Goal: Task Accomplishment & Management: Use online tool/utility

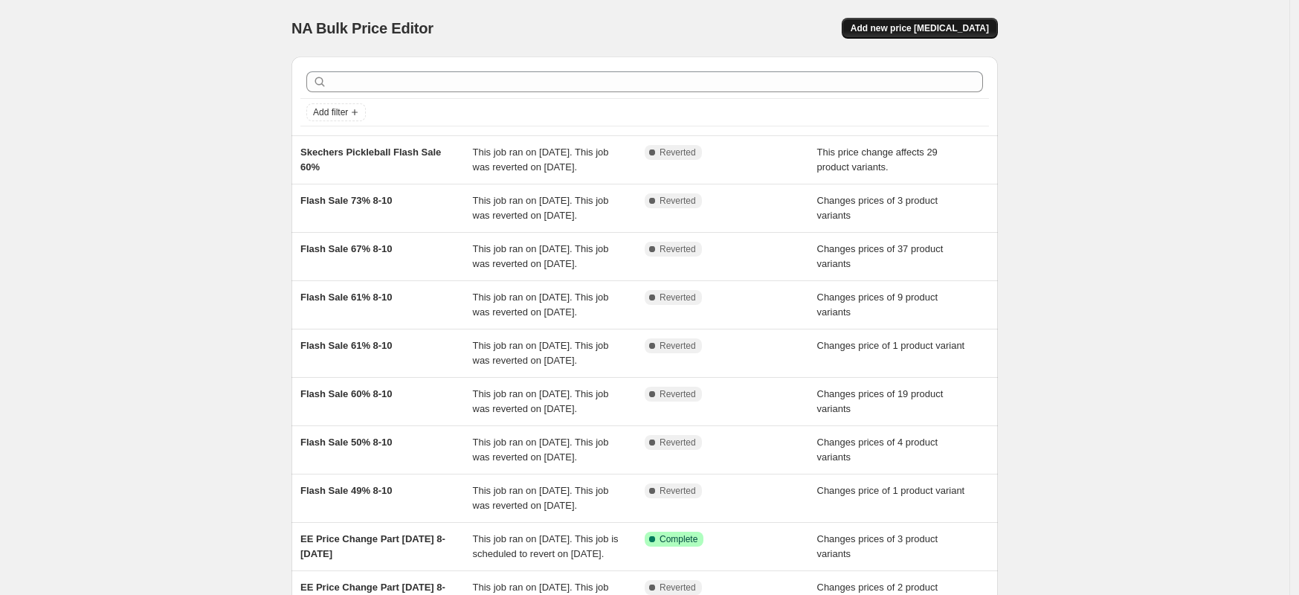
click at [974, 22] on button "Add new price [MEDICAL_DATA]" at bounding box center [920, 28] width 156 height 21
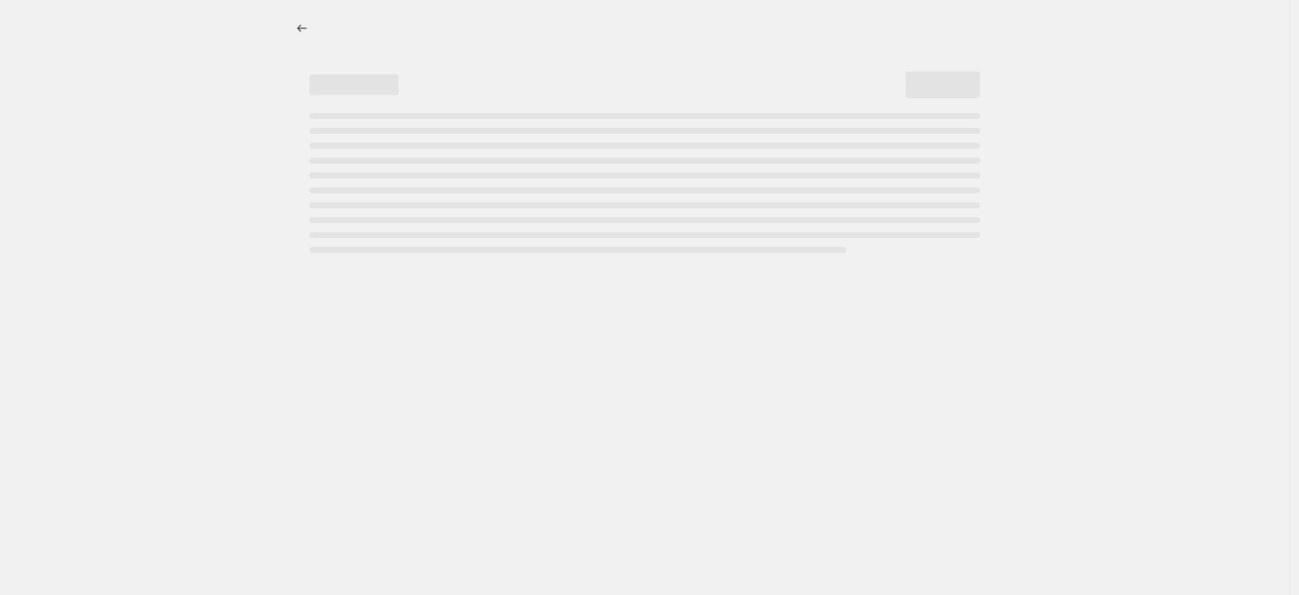
select select "percentage"
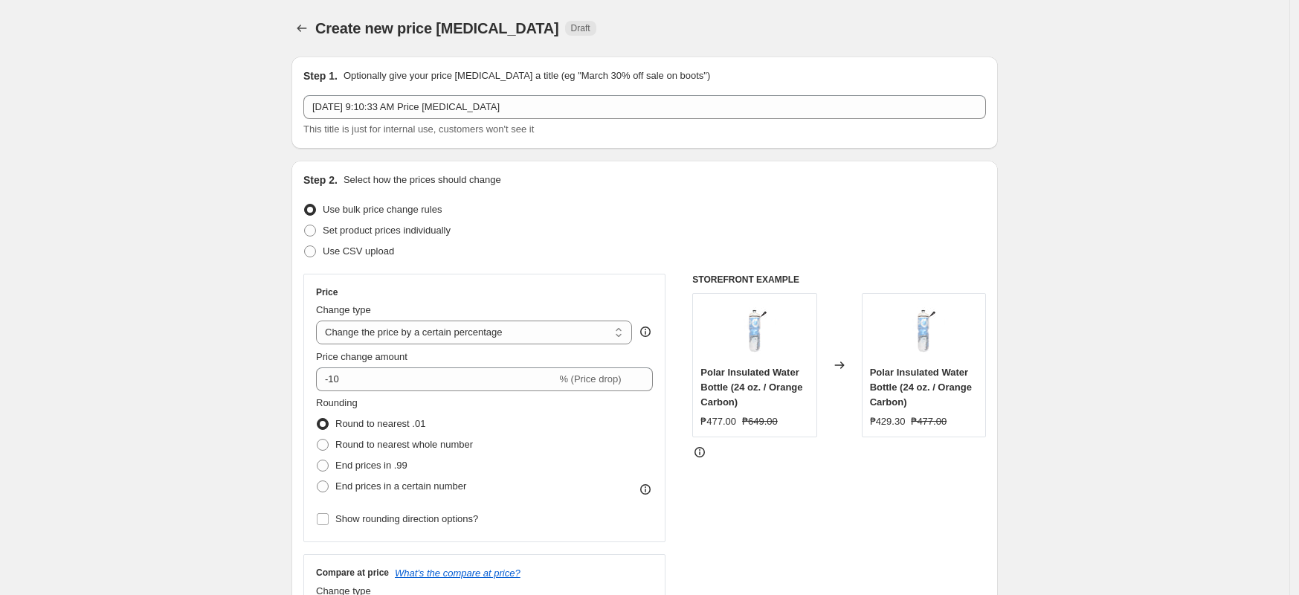
click at [468, 126] on span "This title is just for internal use, customers won't see it" at bounding box center [418, 128] width 231 height 11
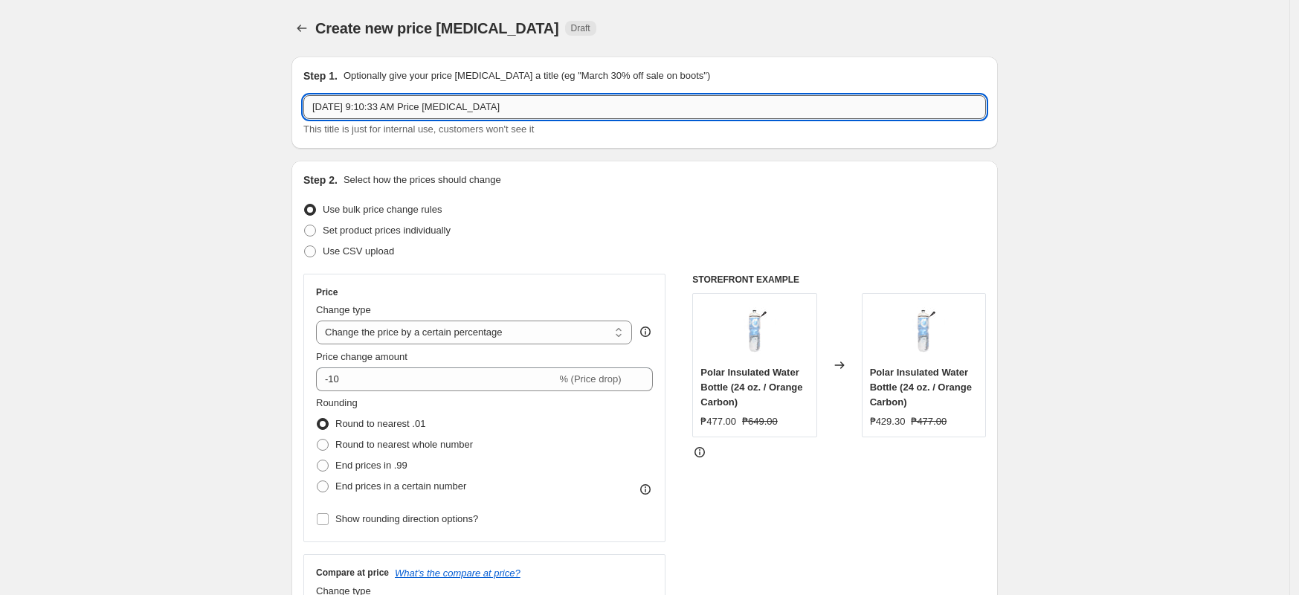
click at [472, 96] on input "[DATE] 9:10:33 AM Price [MEDICAL_DATA]" at bounding box center [644, 107] width 683 height 24
type input "Yonex Tennis ECOM Promo [DATE] till further notice"
click at [651, 254] on div "Use CSV upload" at bounding box center [644, 251] width 683 height 21
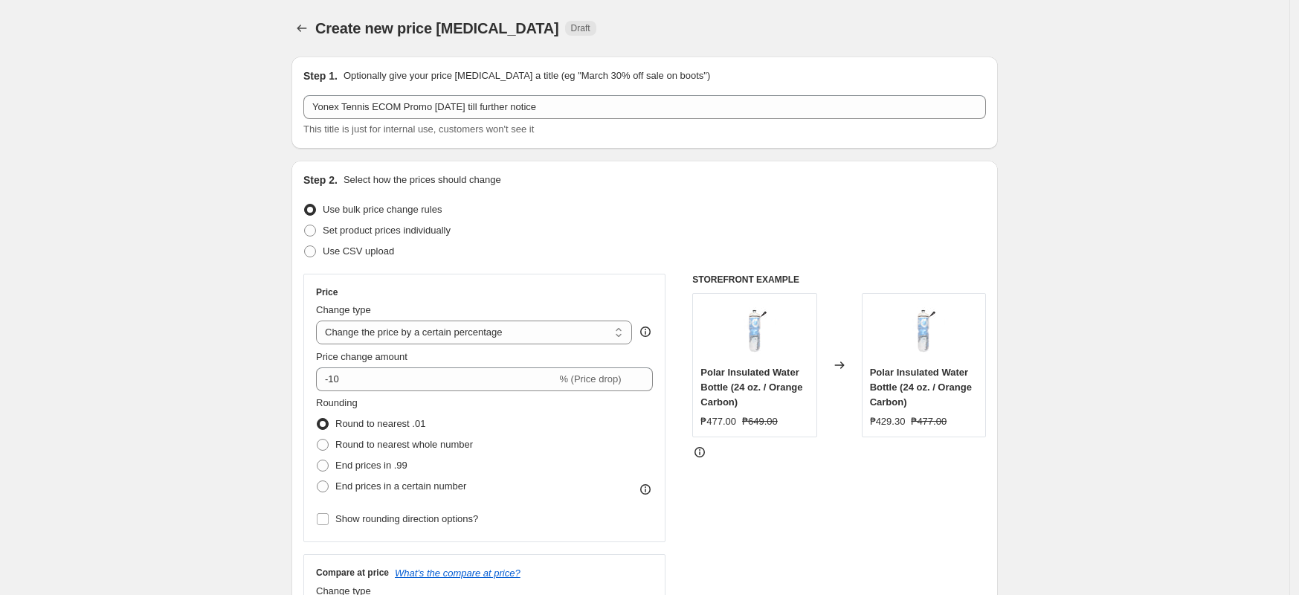
click at [651, 254] on div "Use CSV upload" at bounding box center [644, 251] width 683 height 21
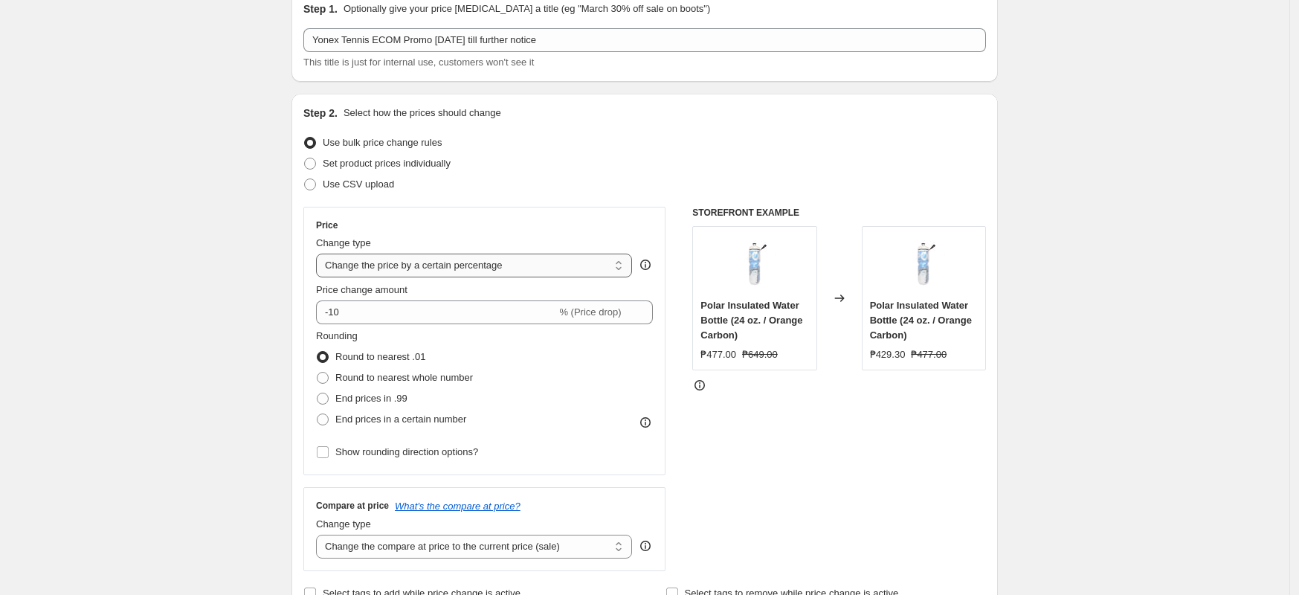
scroll to position [186, 0]
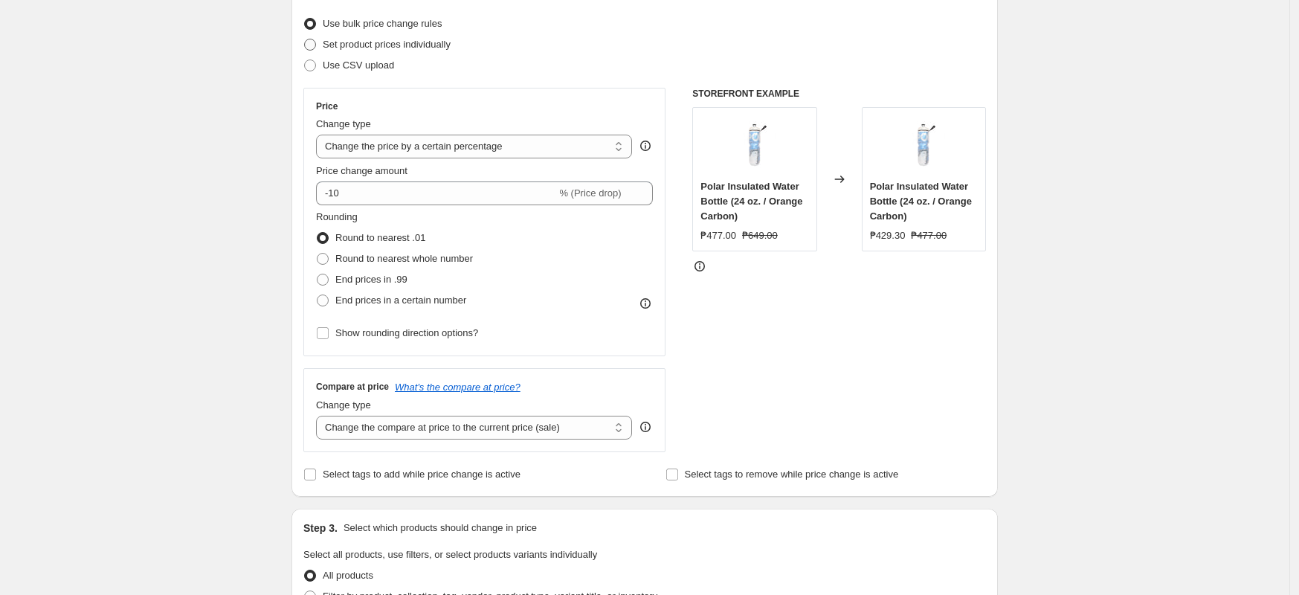
click at [411, 36] on label "Set product prices individually" at bounding box center [376, 44] width 147 height 21
click at [305, 39] on input "Set product prices individually" at bounding box center [304, 39] width 1 height 1
radio input "true"
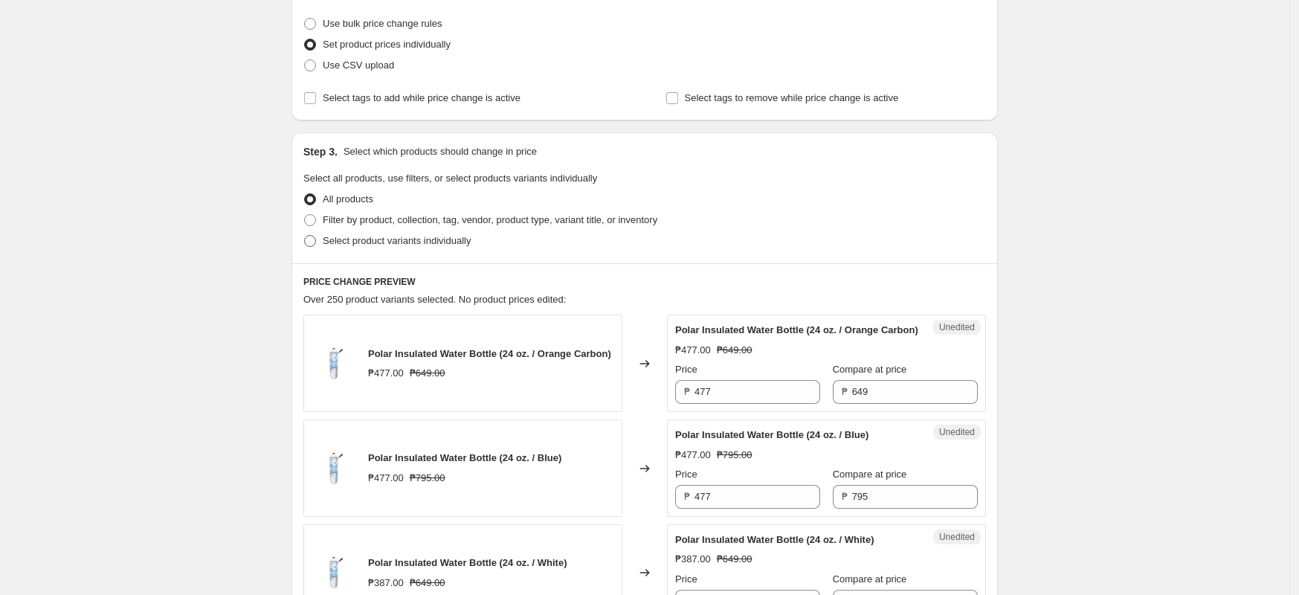
click at [409, 241] on span "Select product variants individually" at bounding box center [397, 240] width 148 height 11
click at [305, 236] on input "Select product variants individually" at bounding box center [304, 235] width 1 height 1
radio input "true"
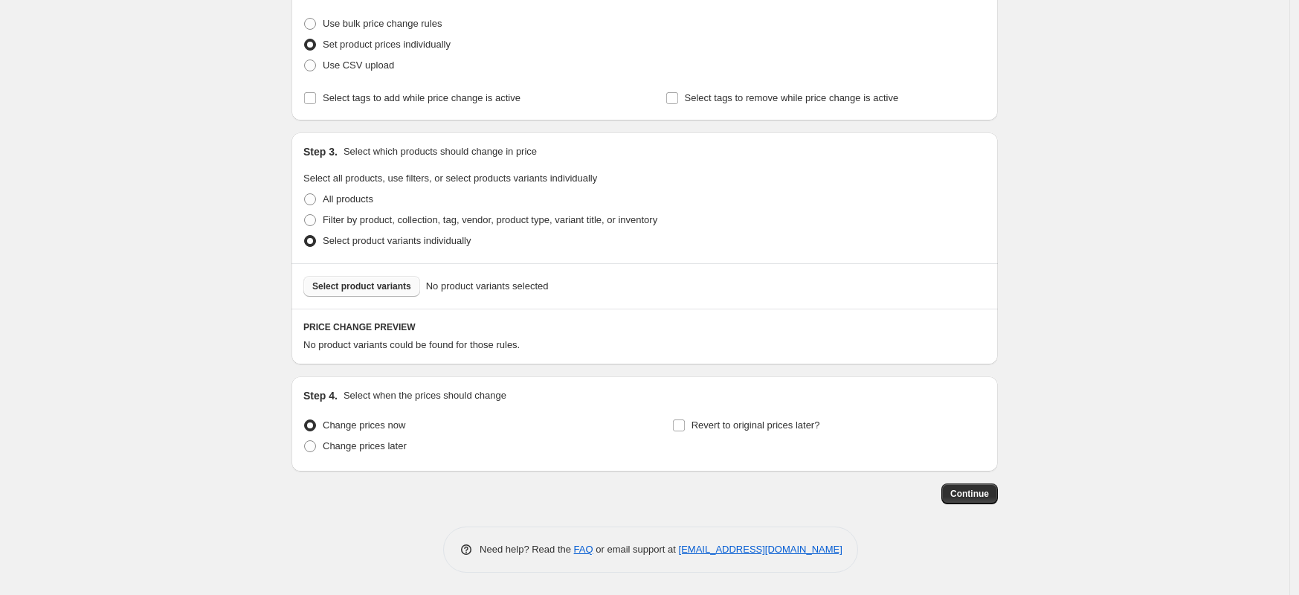
click at [318, 286] on span "Select product variants" at bounding box center [361, 286] width 99 height 12
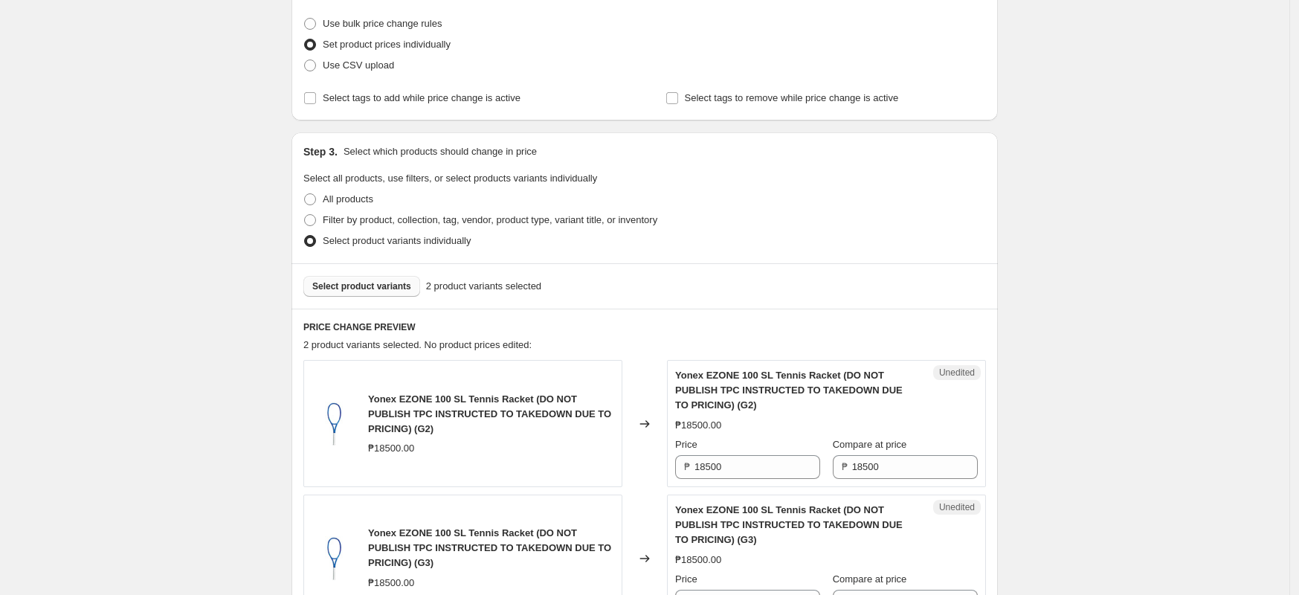
click at [1138, 352] on div "Create new price [MEDICAL_DATA]. This page is ready Create new price [MEDICAL_D…" at bounding box center [644, 355] width 1289 height 1083
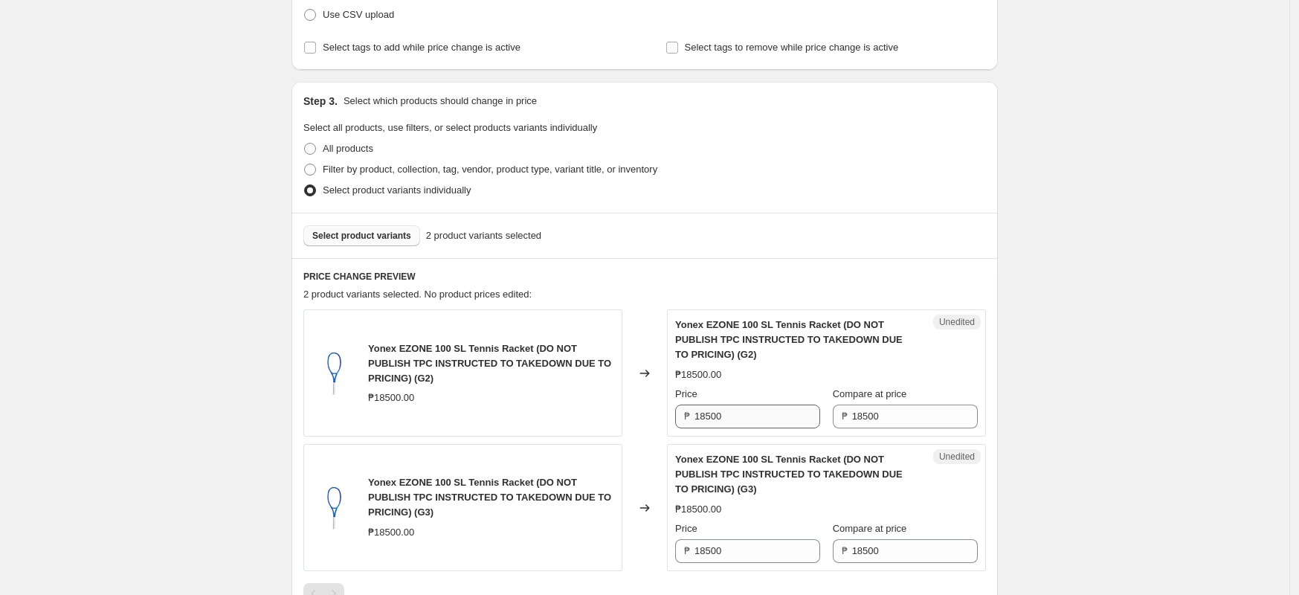
scroll to position [279, 0]
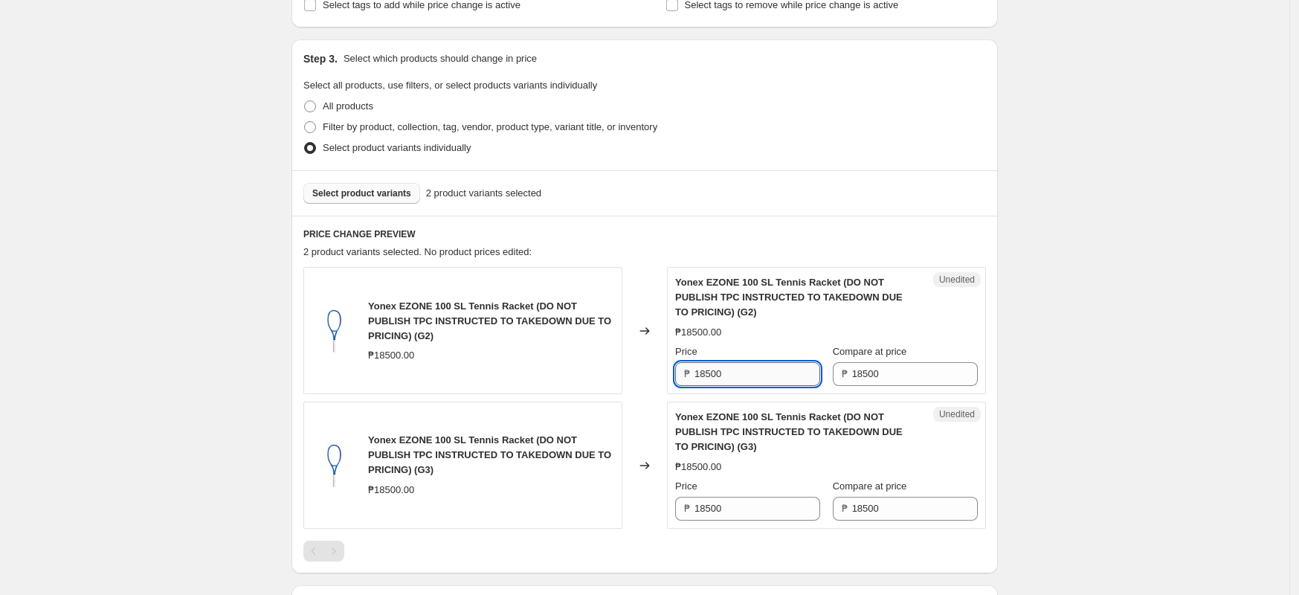
click at [757, 379] on input "18500" at bounding box center [758, 374] width 126 height 24
paste input "14,800.00"
type input "18500"
click at [723, 499] on input "18500" at bounding box center [758, 509] width 126 height 24
paste input "14,800.00"
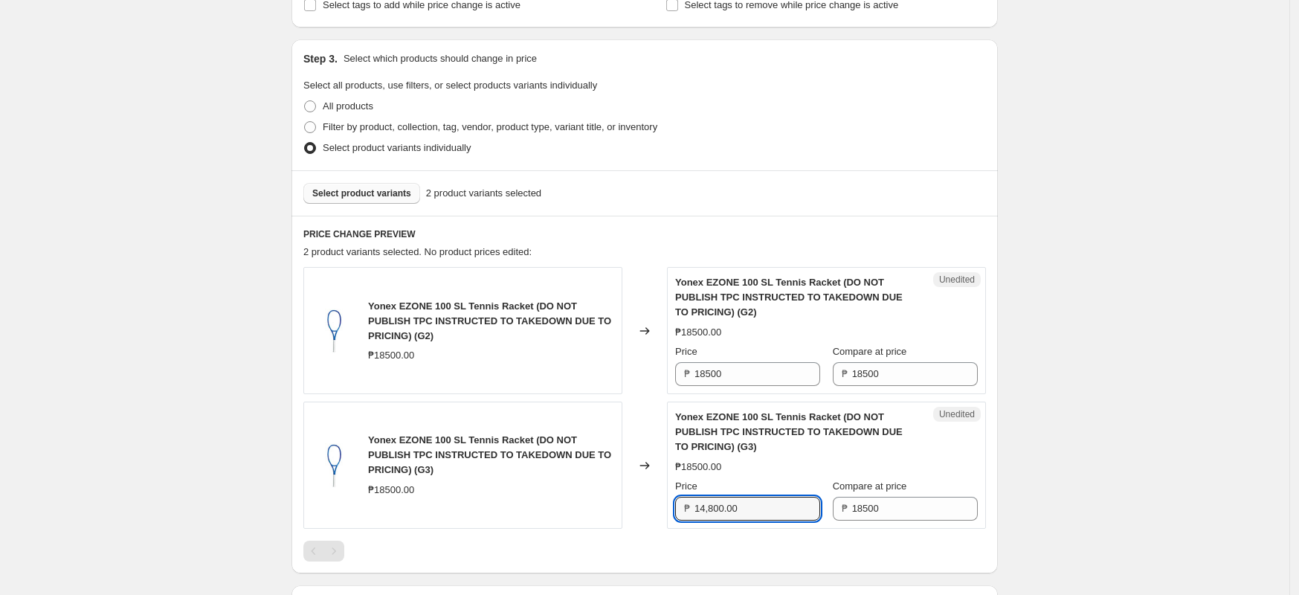
type input "18500"
click at [1196, 305] on div "Create new price [MEDICAL_DATA]. This page is ready Create new price [MEDICAL_D…" at bounding box center [644, 262] width 1289 height 1083
click at [804, 369] on input "18500" at bounding box center [758, 374] width 126 height 24
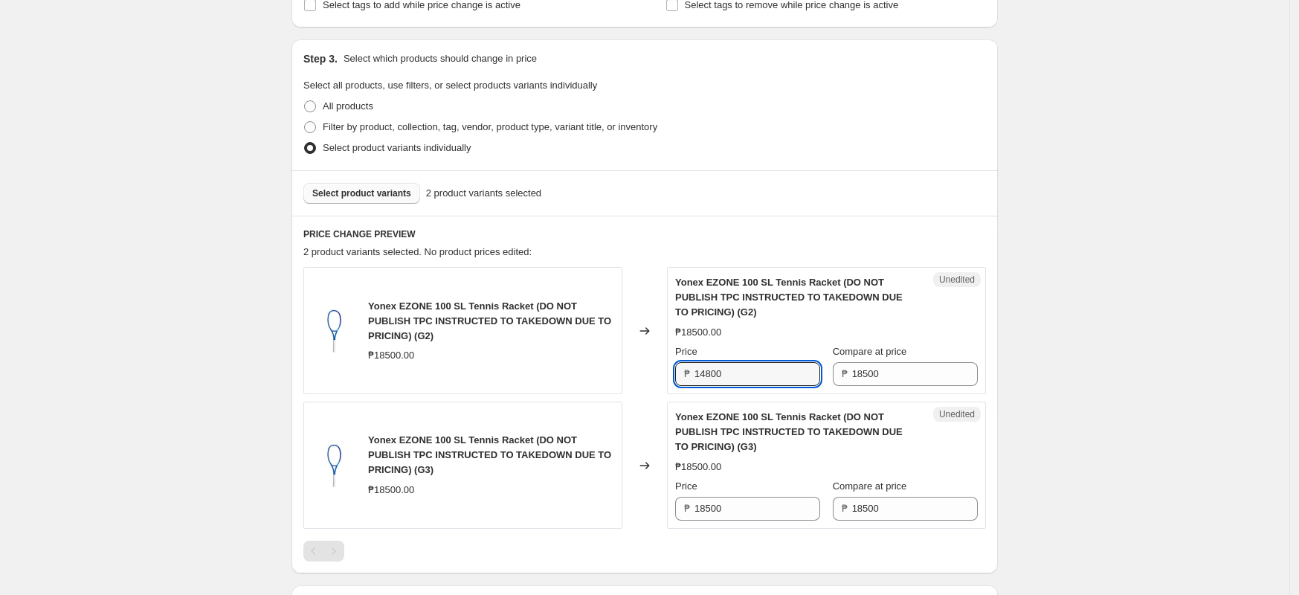
type input "14800"
click at [978, 347] on div "Compare at price" at bounding box center [905, 351] width 145 height 15
click at [716, 376] on input "14800" at bounding box center [758, 374] width 126 height 24
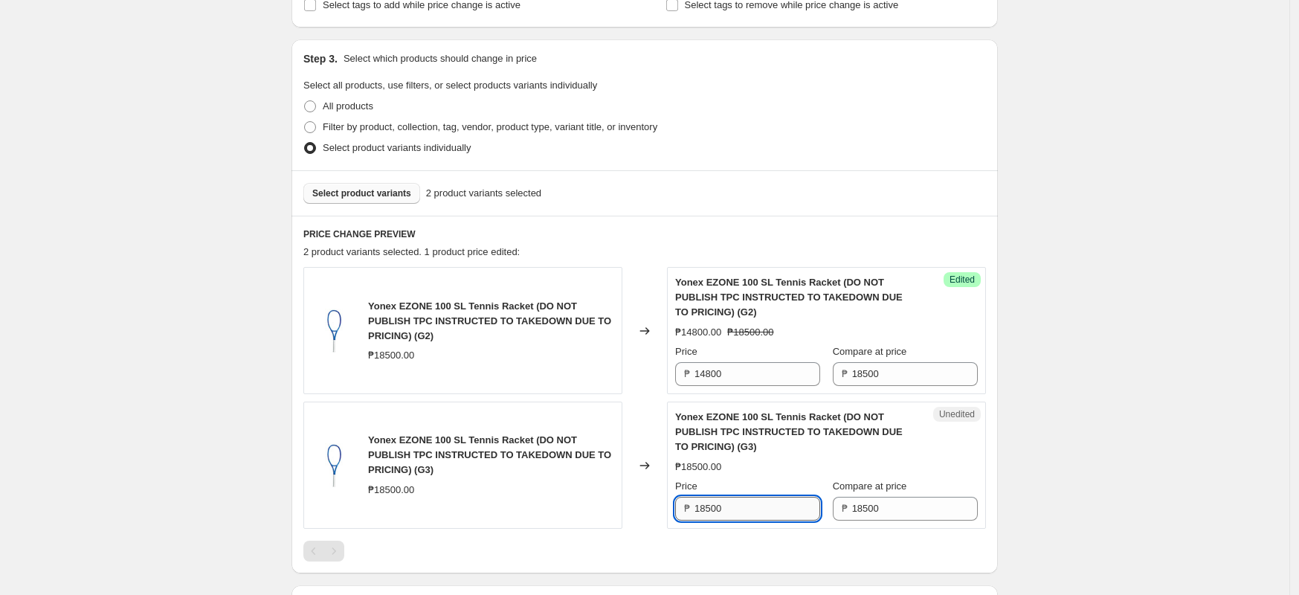
click at [729, 501] on input "18500" at bounding box center [758, 509] width 126 height 24
paste input "48"
type input "14800"
click at [1075, 415] on div "Create new price [MEDICAL_DATA]. This page is ready Create new price [MEDICAL_D…" at bounding box center [644, 262] width 1289 height 1083
click at [374, 199] on button "Select product variants" at bounding box center [361, 193] width 117 height 21
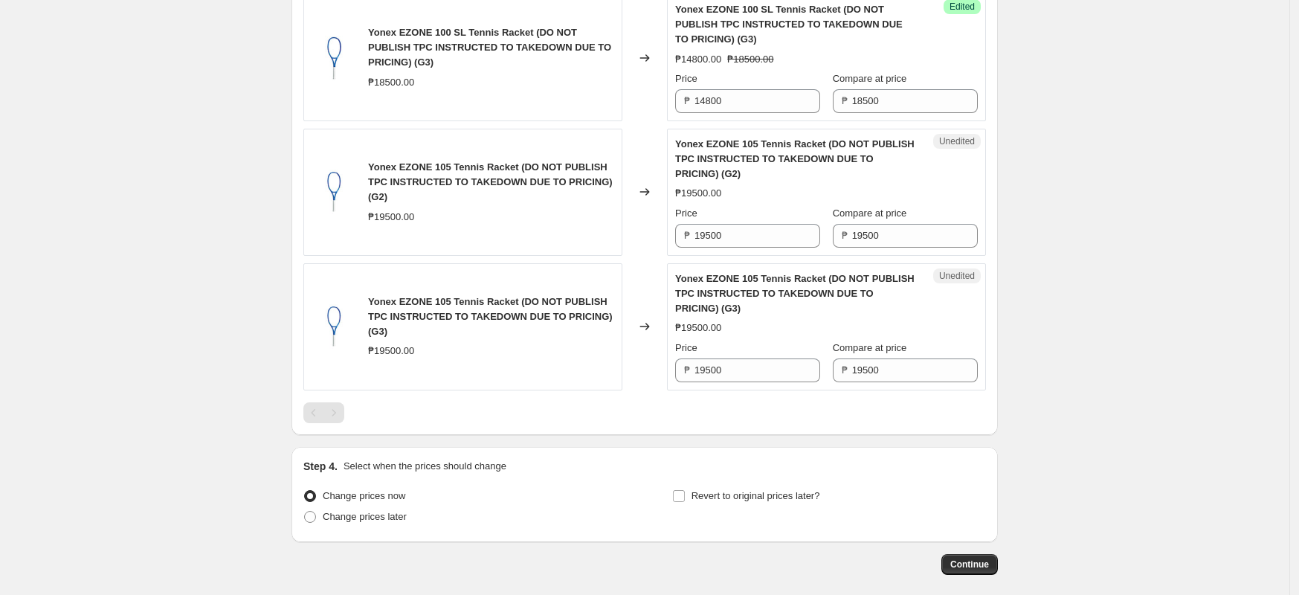
scroll to position [666, 0]
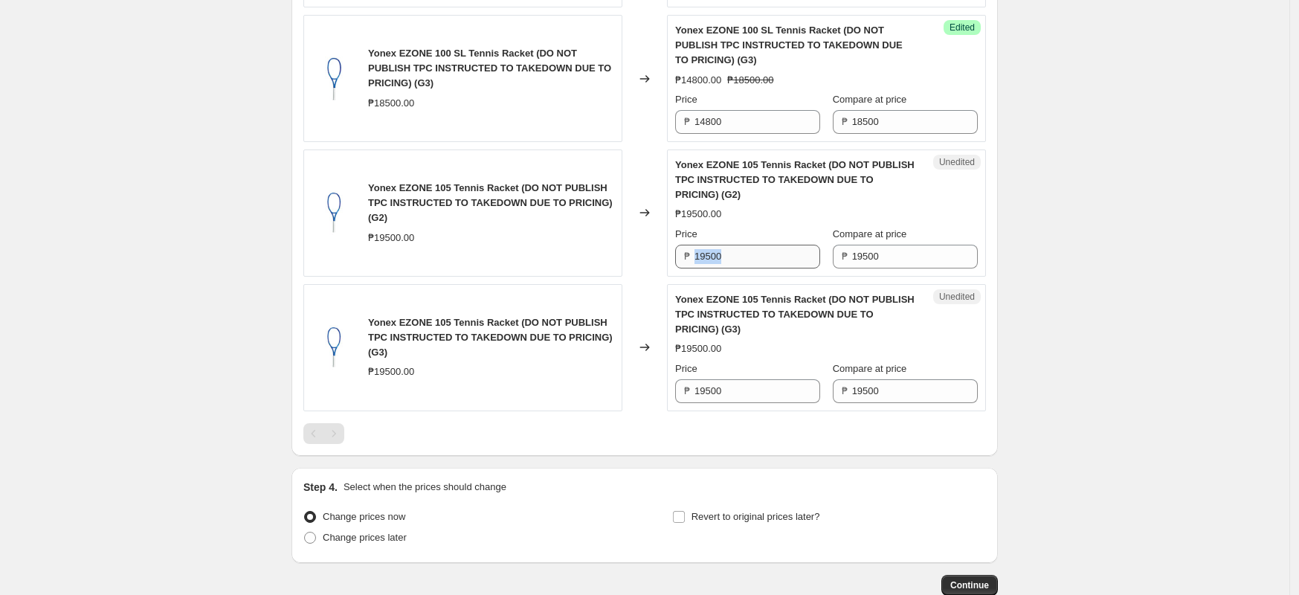
click at [752, 262] on div "Unedited Yonex EZONE 105 Tennis Racket (DO NOT PUBLISH TPC INSTRUCTED TO TAKEDO…" at bounding box center [826, 212] width 319 height 127
drag, startPoint x: 750, startPoint y: 262, endPoint x: 716, endPoint y: 268, distance: 34.0
click at [637, 268] on div "Yonex EZONE 105 Tennis Racket (DO NOT PUBLISH TPC INSTRUCTED TO TAKEDOWN DUE TO…" at bounding box center [644, 212] width 683 height 127
type input "15600"
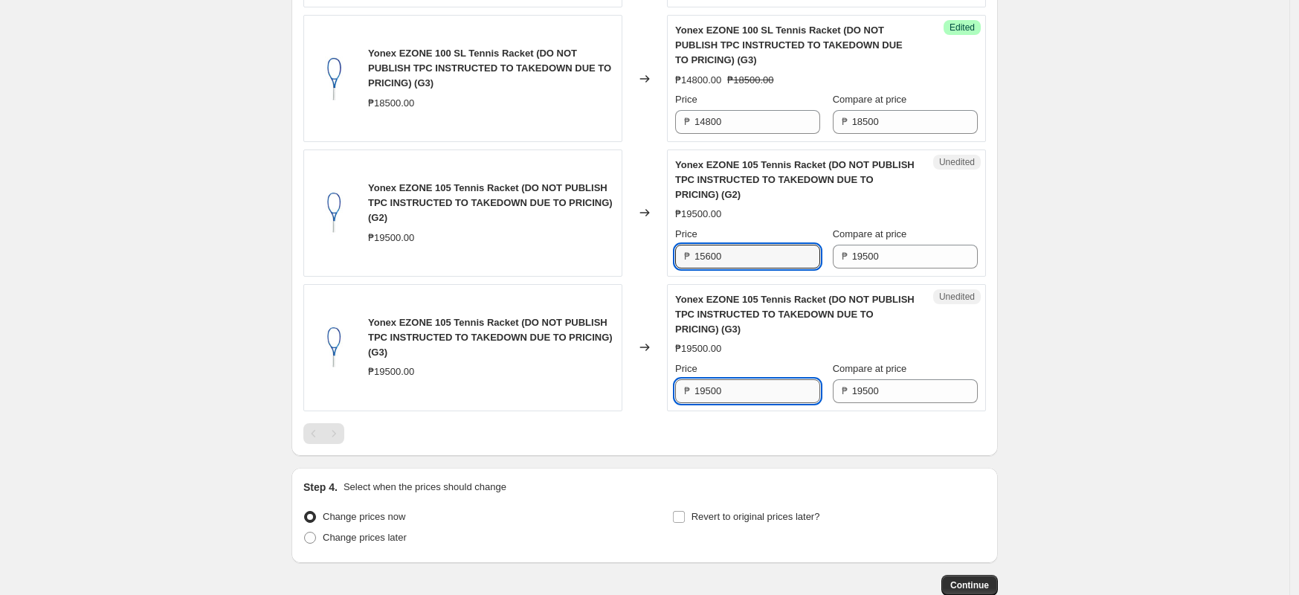
click at [755, 393] on input "19500" at bounding box center [758, 391] width 126 height 24
paste input "56"
type input "15600"
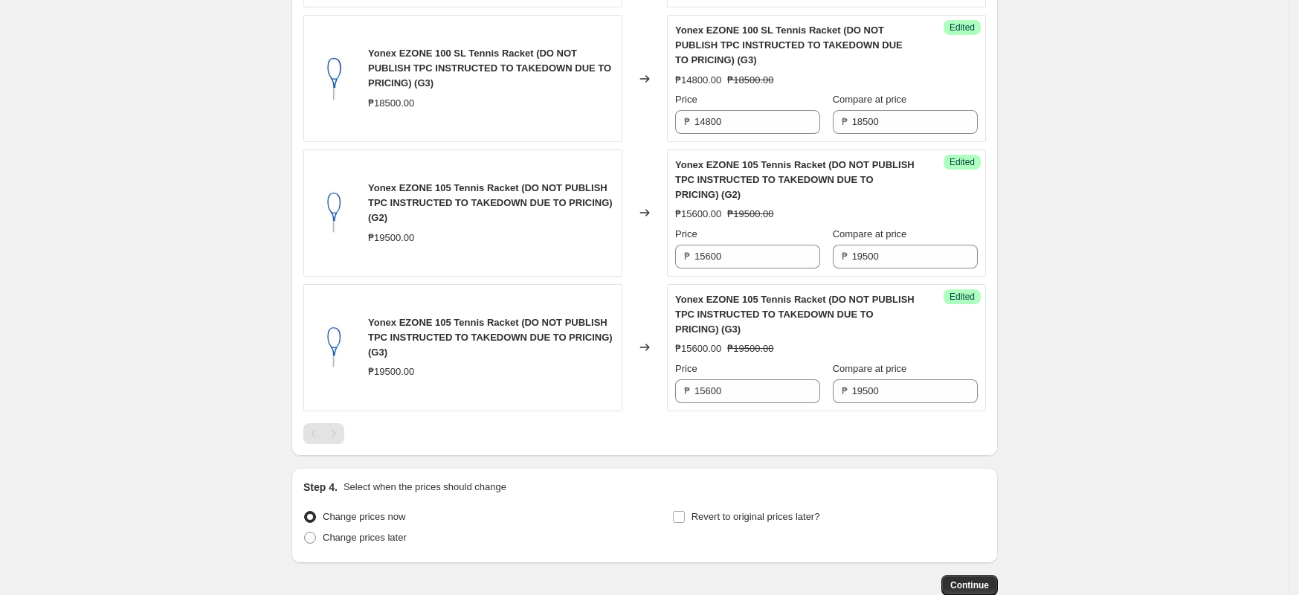
click at [1237, 322] on div "Create new price [MEDICAL_DATA]. This page is ready Create new price [MEDICAL_D…" at bounding box center [644, 10] width 1289 height 1352
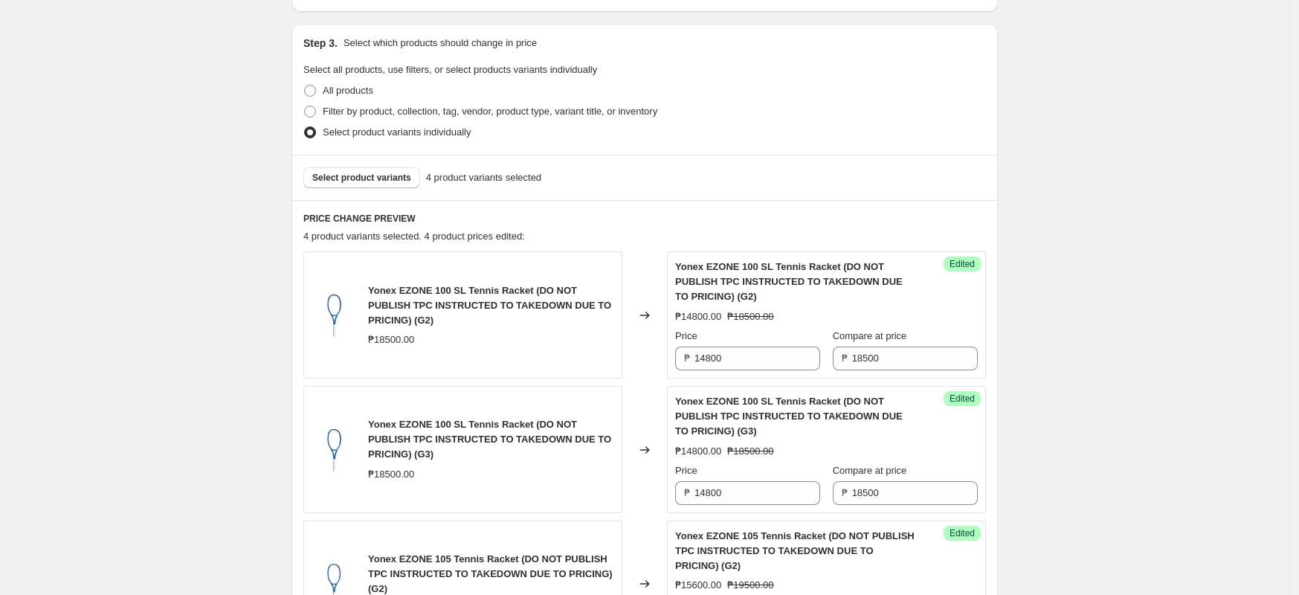
scroll to position [294, 0]
click at [378, 181] on span "Select product variants" at bounding box center [361, 179] width 99 height 12
click at [1138, 231] on div "Create new price [MEDICAL_DATA]. This page is ready Create new price [MEDICAL_D…" at bounding box center [644, 382] width 1289 height 1352
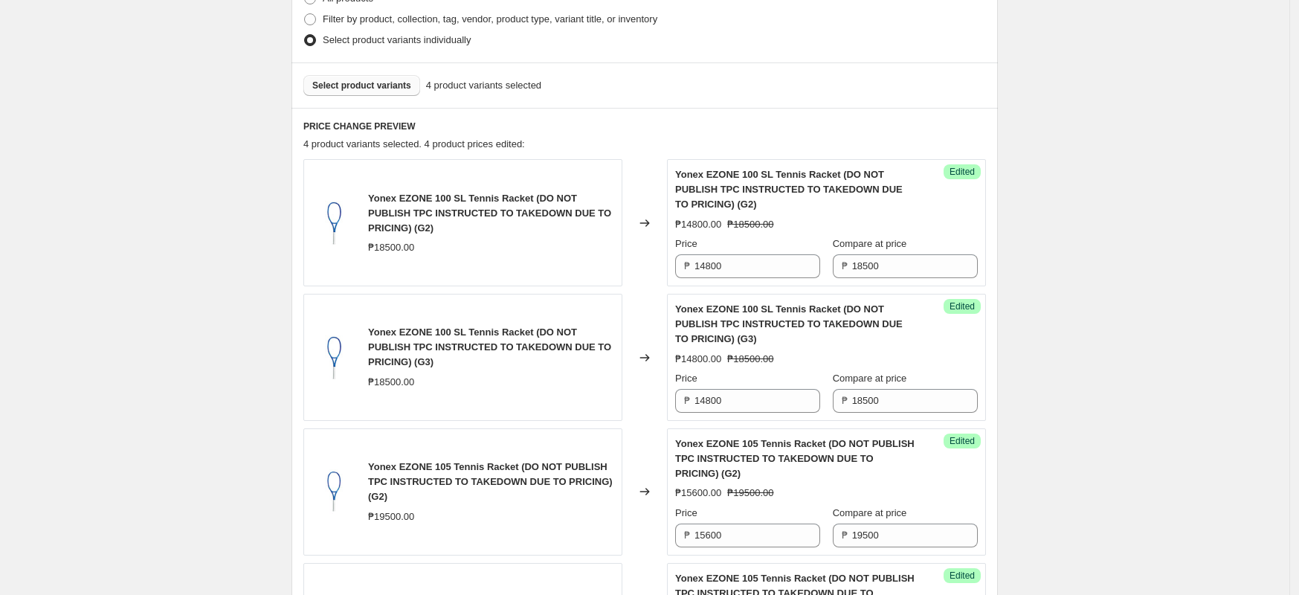
click at [374, 92] on button "Select product variants" at bounding box center [361, 85] width 117 height 21
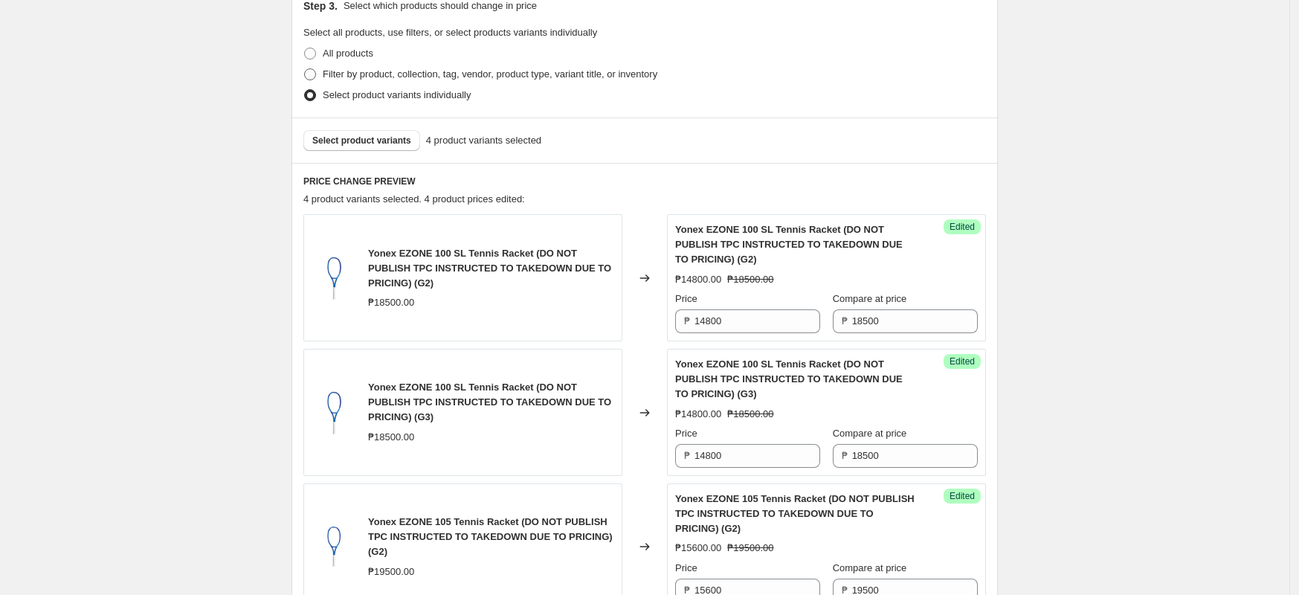
scroll to position [108, 0]
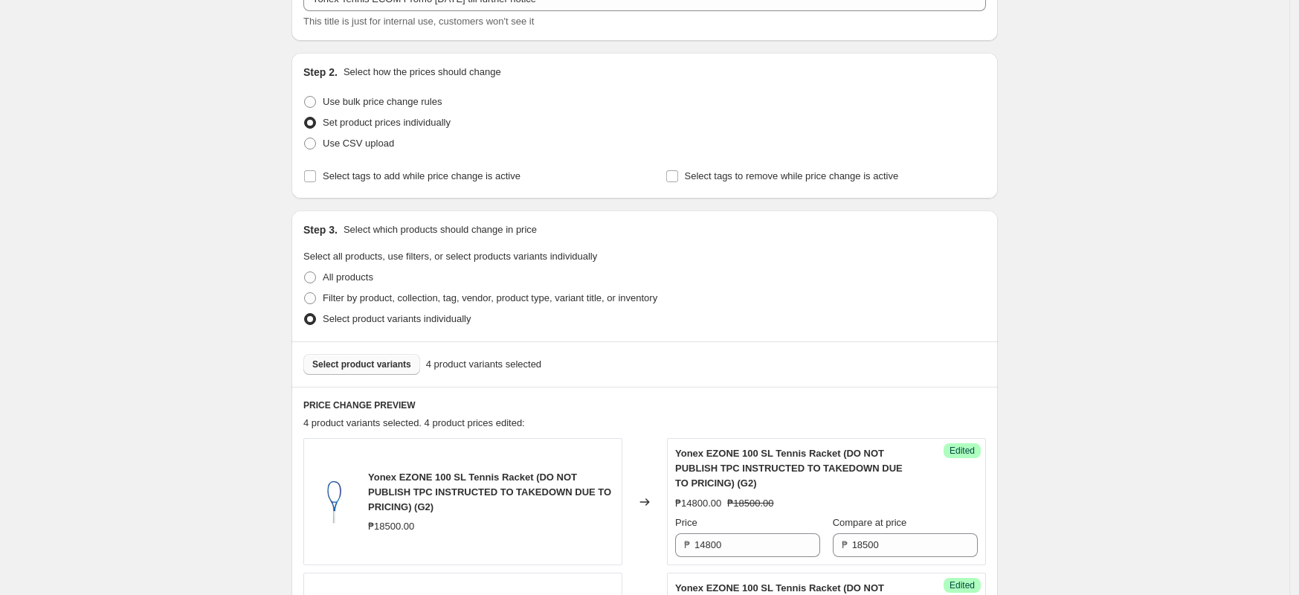
click at [348, 365] on span "Select product variants" at bounding box center [361, 364] width 99 height 12
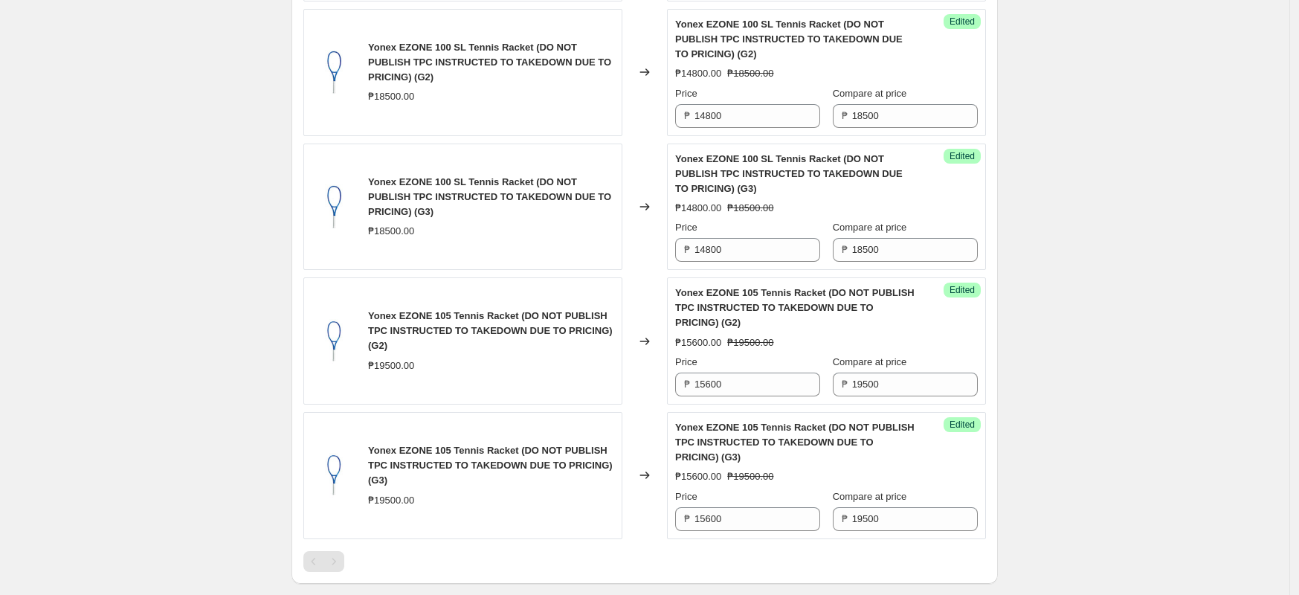
scroll to position [480, 0]
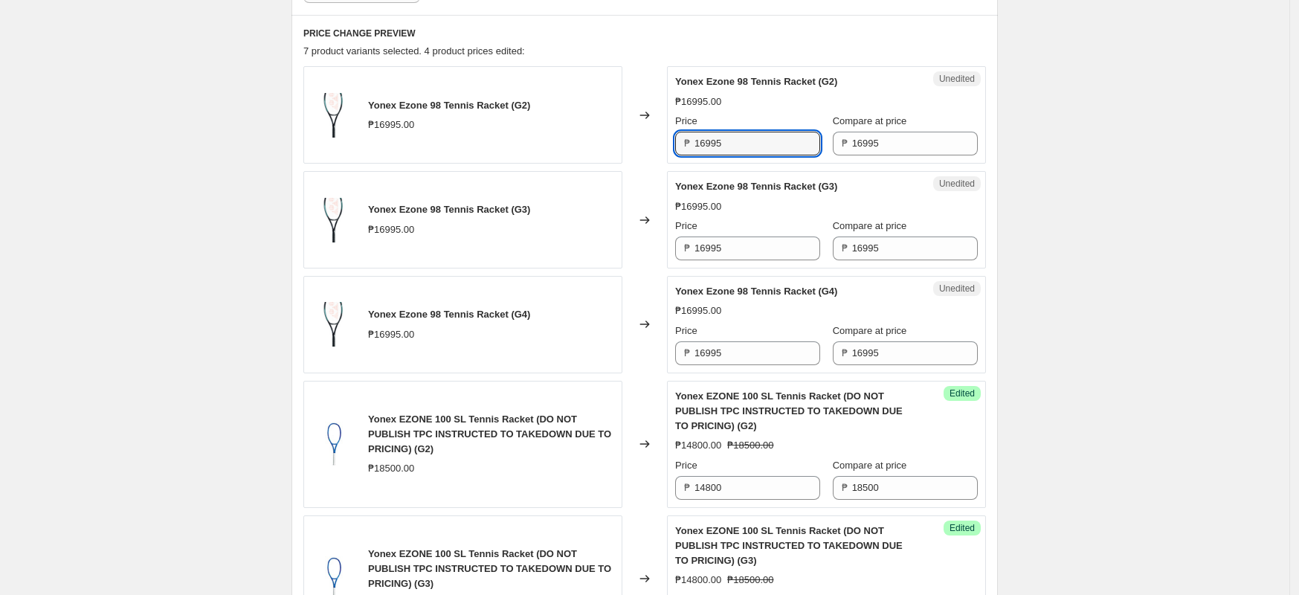
drag, startPoint x: 738, startPoint y: 138, endPoint x: 351, endPoint y: 138, distance: 386.7
click at [351, 138] on div "Yonex Ezone 98 Tennis Racket (G2) ₱16995.00 Changed to Unedited Yonex Ezone 98 …" at bounding box center [644, 114] width 683 height 97
type input "14445.75"
click at [1124, 182] on div "Create new price [MEDICAL_DATA]. This page is ready Create new price [MEDICAL_D…" at bounding box center [644, 353] width 1289 height 1666
click at [746, 155] on input "14445.75" at bounding box center [758, 144] width 126 height 24
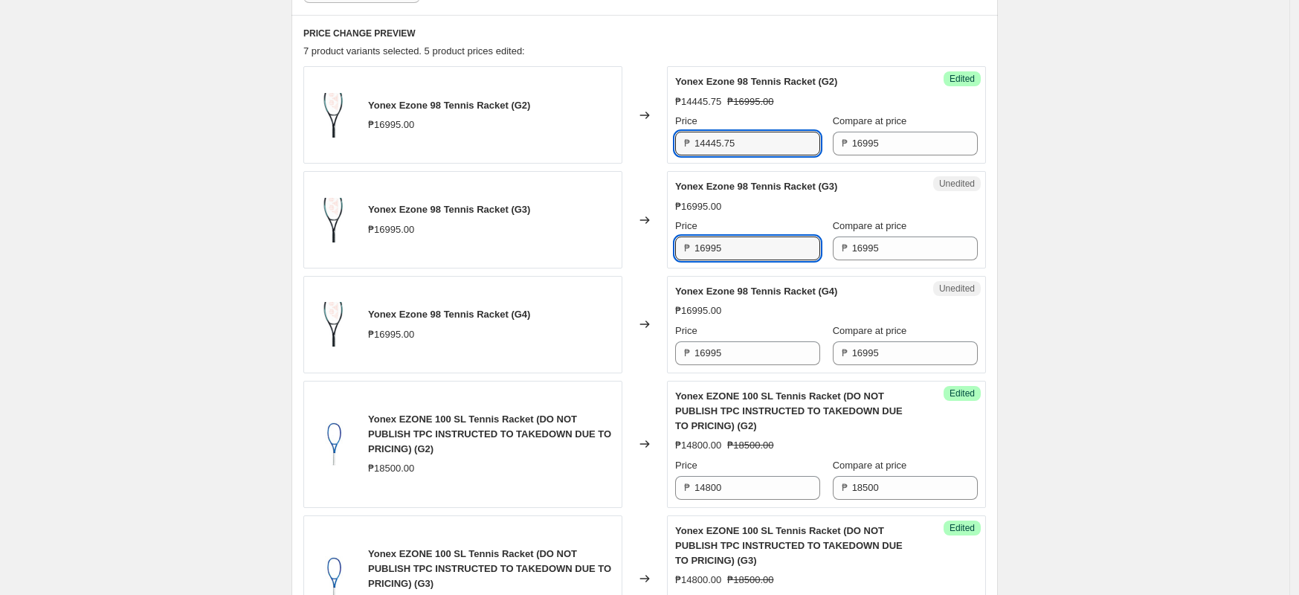
click at [742, 248] on input "16995" at bounding box center [758, 248] width 126 height 24
click at [737, 252] on input "16995" at bounding box center [758, 248] width 126 height 24
paste input "4445.7"
type input "14445.75"
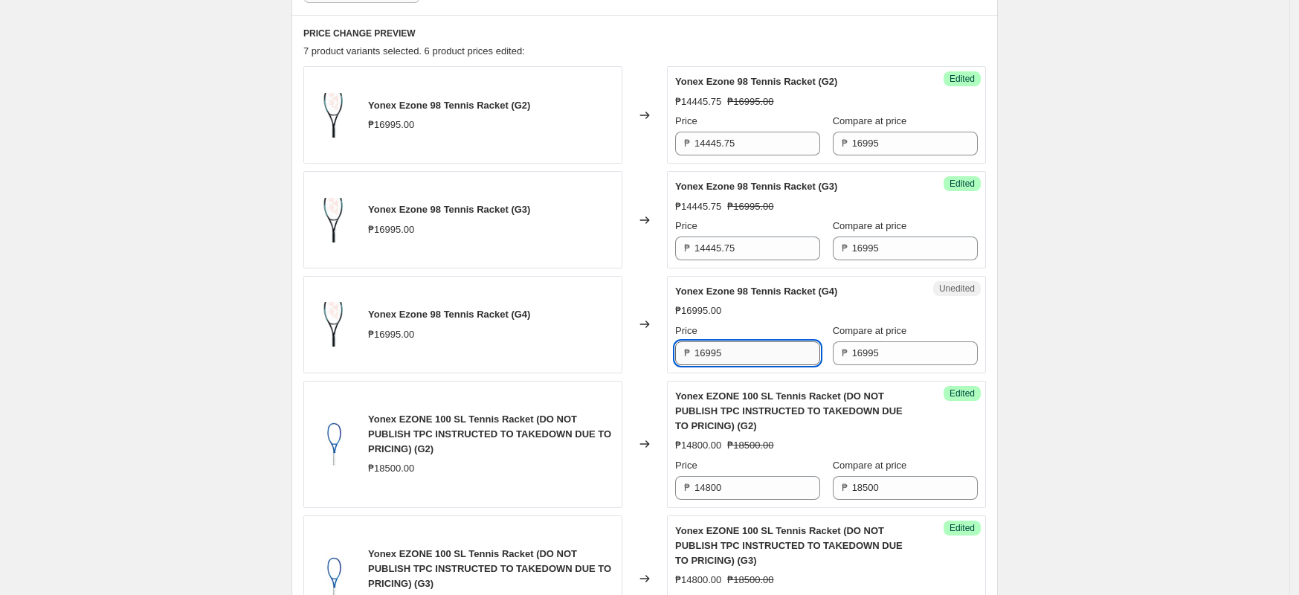
click at [736, 345] on input "16995" at bounding box center [758, 353] width 126 height 24
paste input "4445.7"
type input "14445.75"
click at [1277, 309] on div "Create new price [MEDICAL_DATA]. This page is ready Create new price [MEDICAL_D…" at bounding box center [644, 353] width 1289 height 1666
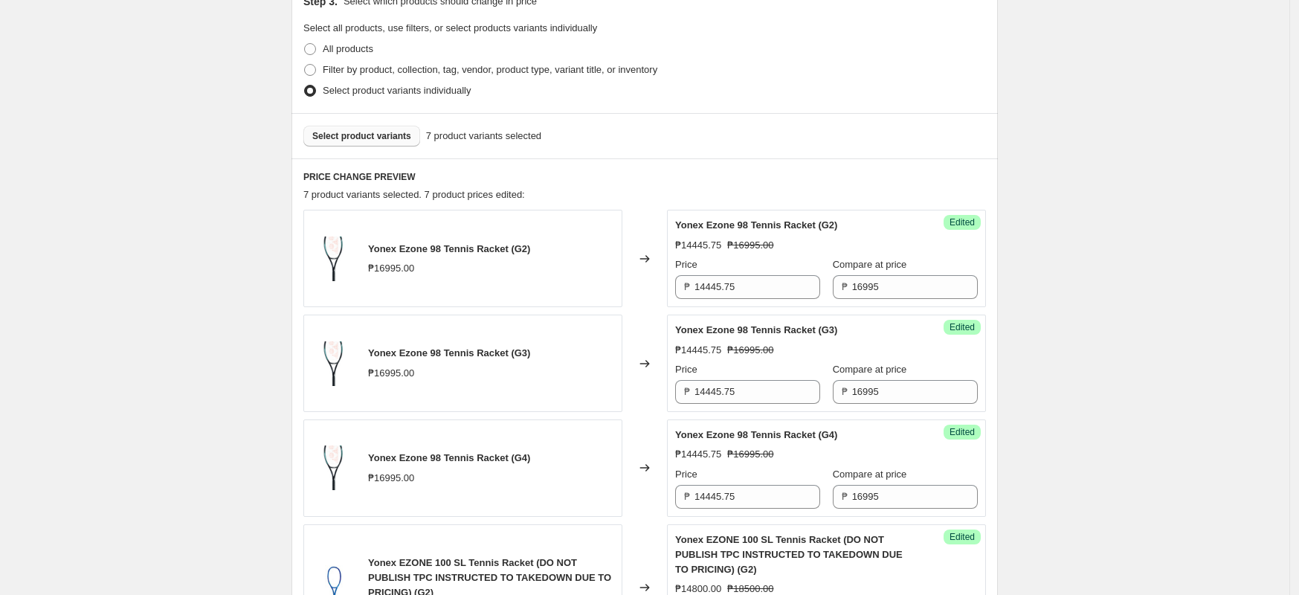
scroll to position [329, 0]
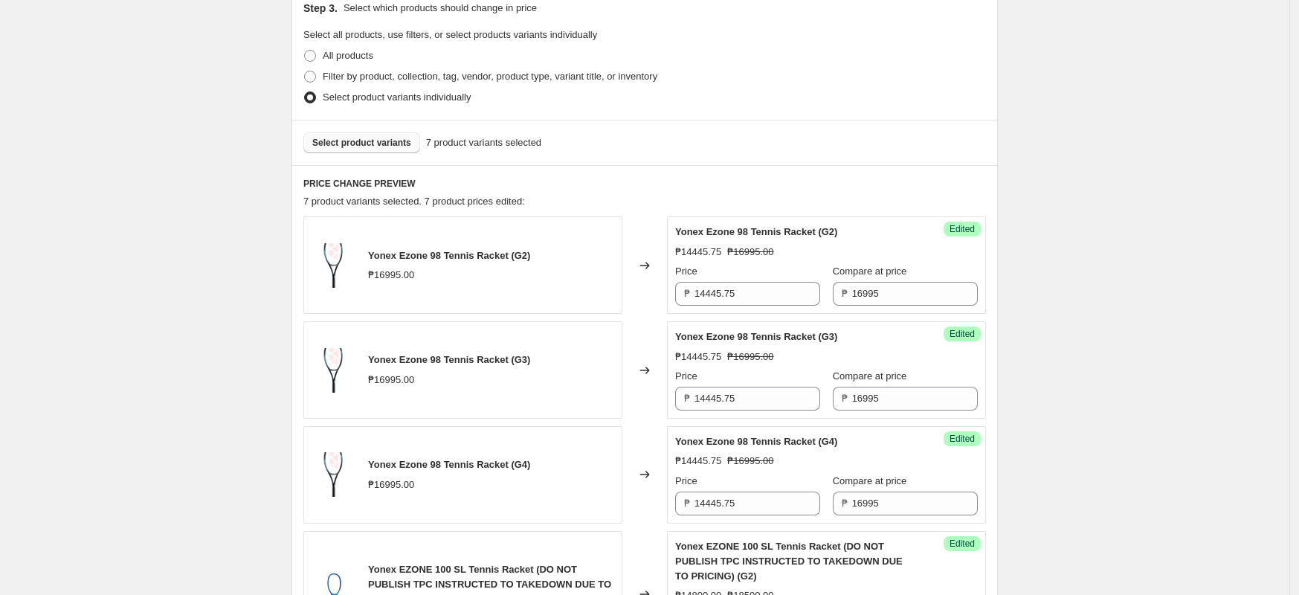
click at [337, 138] on span "Select product variants" at bounding box center [361, 143] width 99 height 12
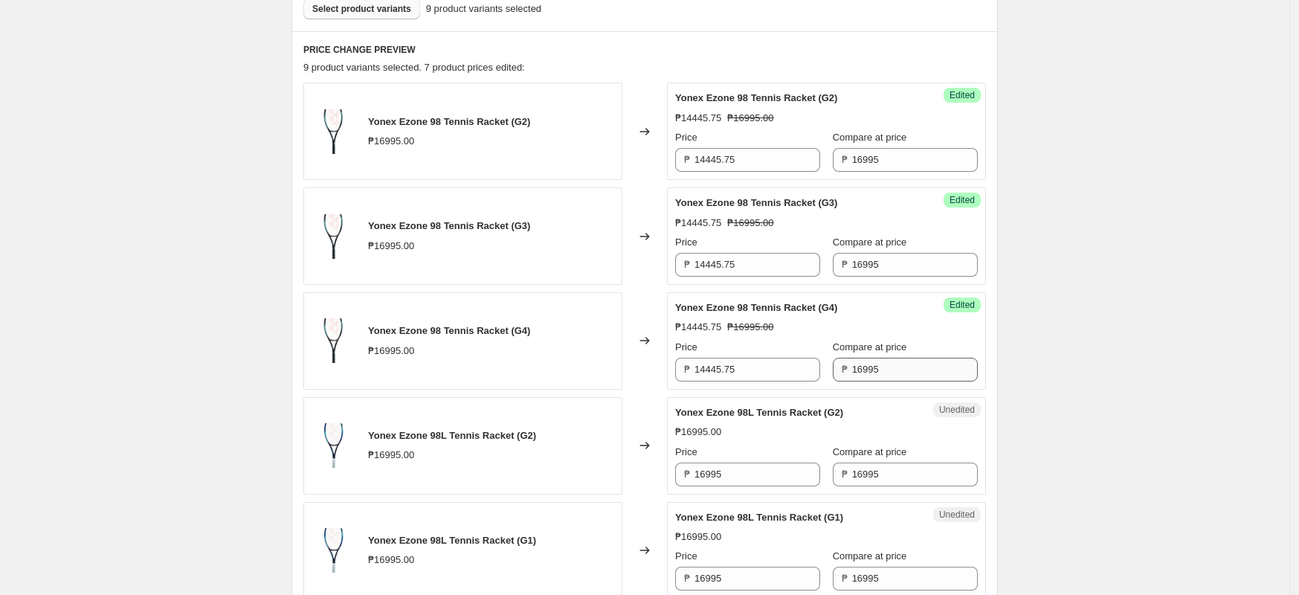
scroll to position [608, 0]
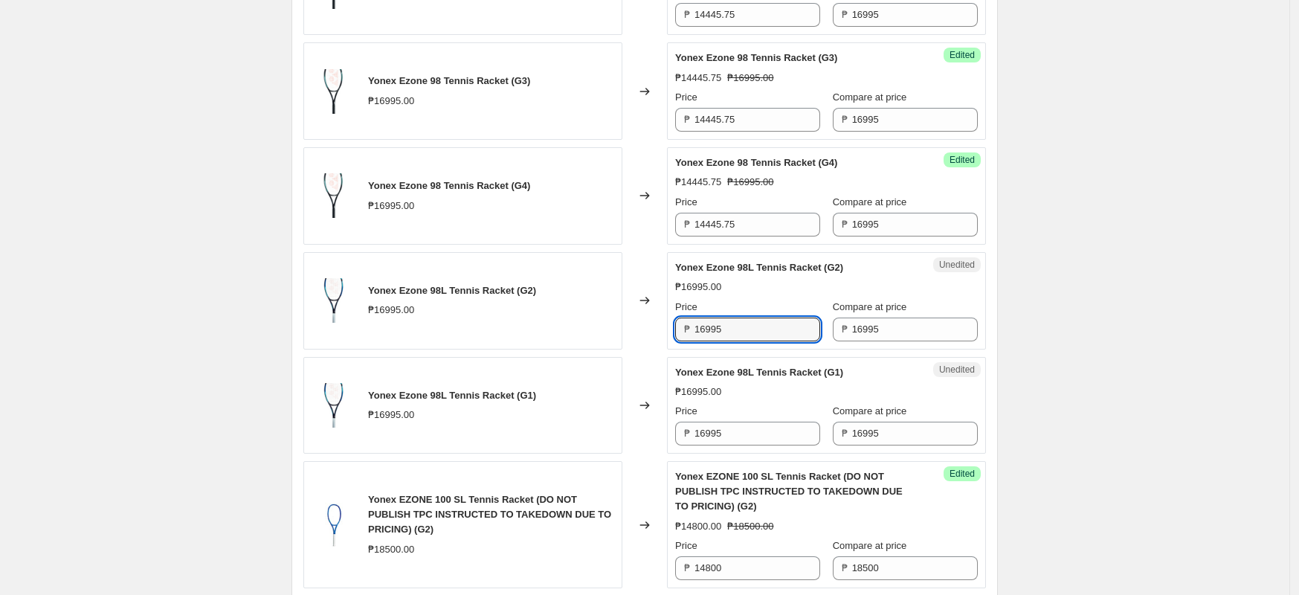
drag, startPoint x: 750, startPoint y: 334, endPoint x: 353, endPoint y: 328, distance: 396.4
click at [540, 328] on div "Yonex Ezone 98L Tennis Racket (G2) ₱16995.00 Changed to Unedited Yonex Ezone 98…" at bounding box center [644, 300] width 683 height 97
type input "13596"
click at [1170, 349] on div "Create new price [MEDICAL_DATA]. This page is ready Create new price [MEDICAL_D…" at bounding box center [644, 329] width 1289 height 1875
click at [738, 332] on input "13596" at bounding box center [758, 330] width 126 height 24
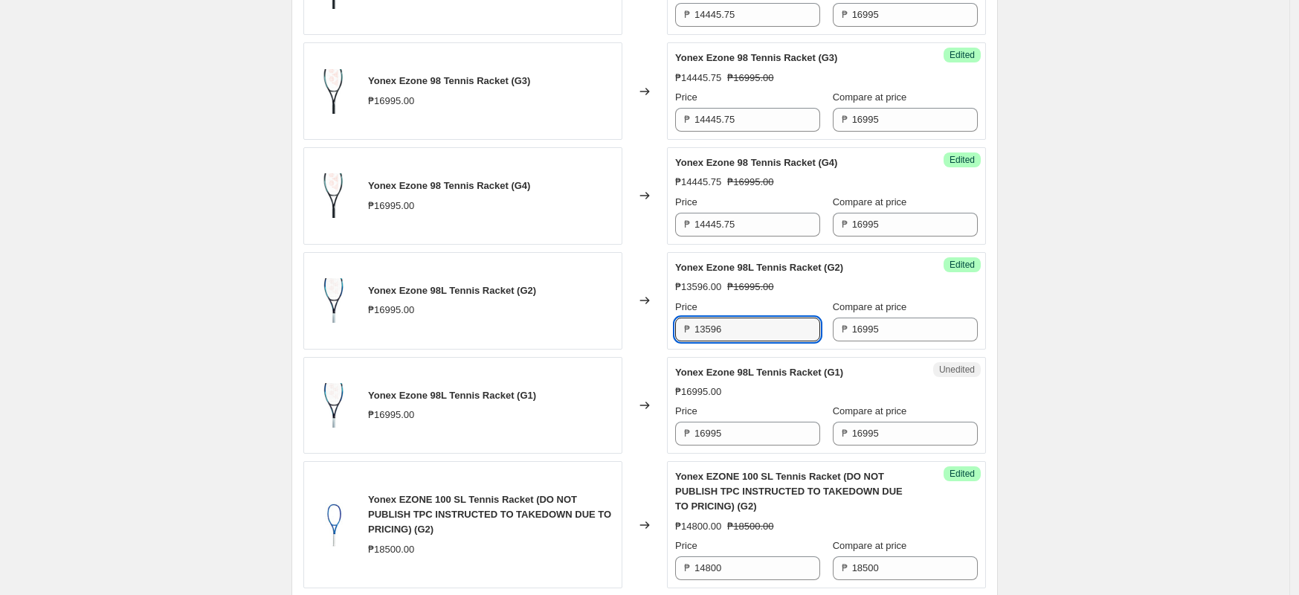
click at [730, 419] on div "Price" at bounding box center [747, 411] width 145 height 15
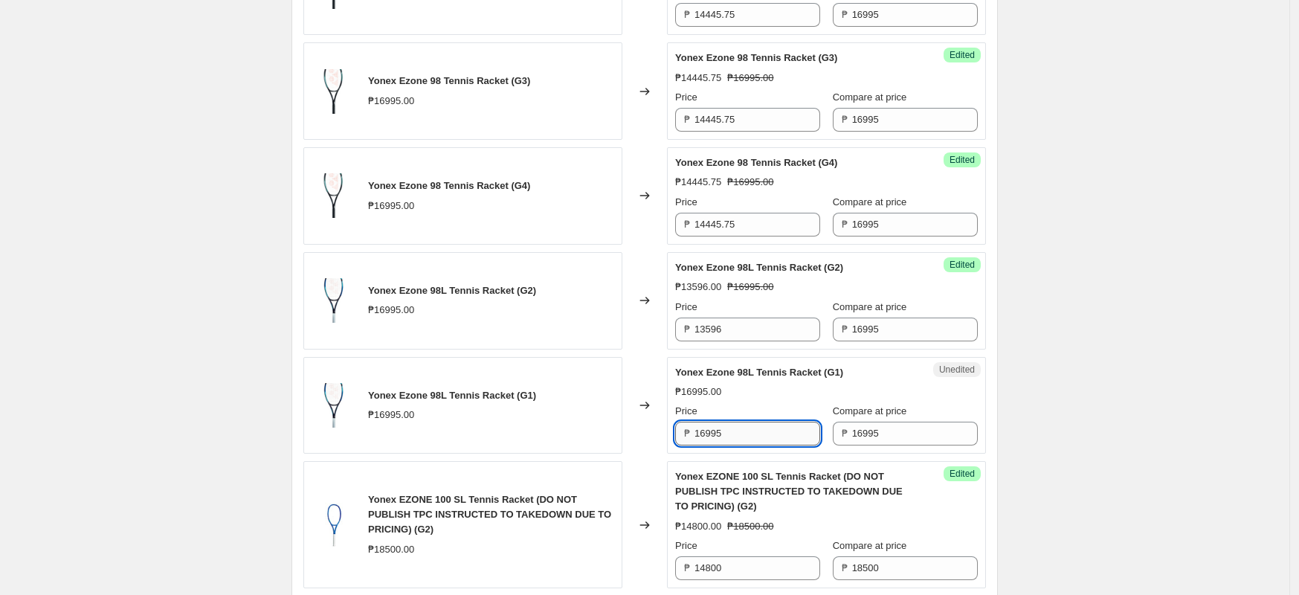
click at [747, 431] on input "16995" at bounding box center [758, 434] width 126 height 24
paste input "3596"
type input "13596"
click at [1150, 346] on div "Create new price [MEDICAL_DATA]. This page is ready Create new price [MEDICAL_D…" at bounding box center [644, 329] width 1289 height 1875
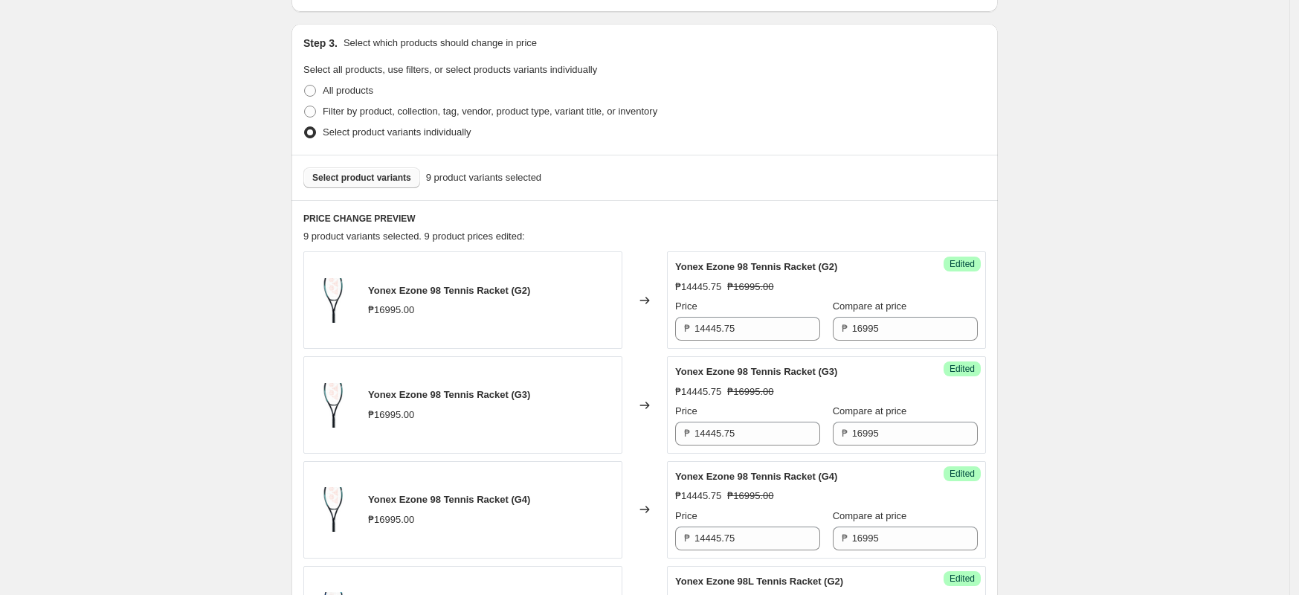
scroll to position [144, 0]
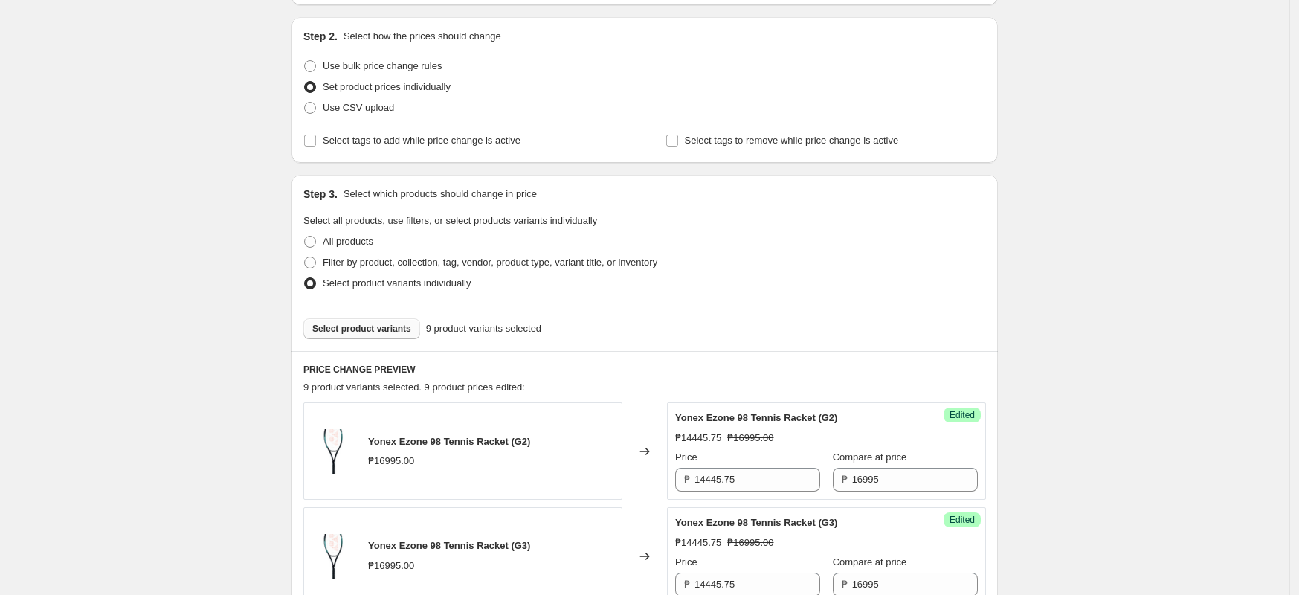
click at [355, 327] on span "Select product variants" at bounding box center [361, 329] width 99 height 12
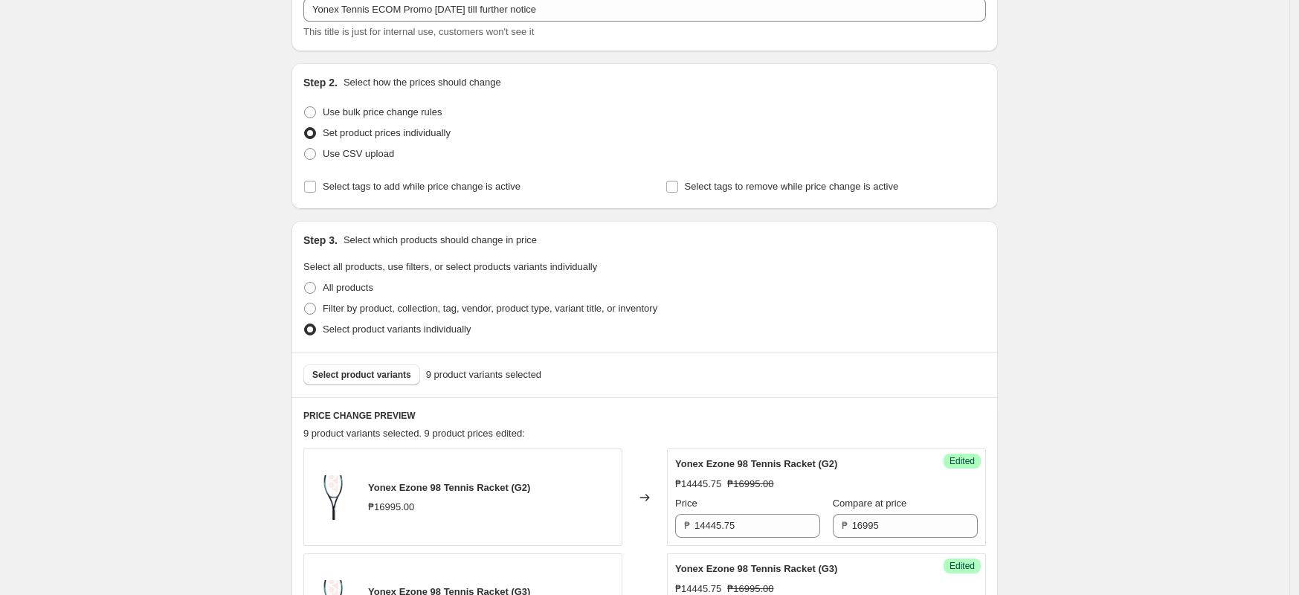
scroll to position [51, 0]
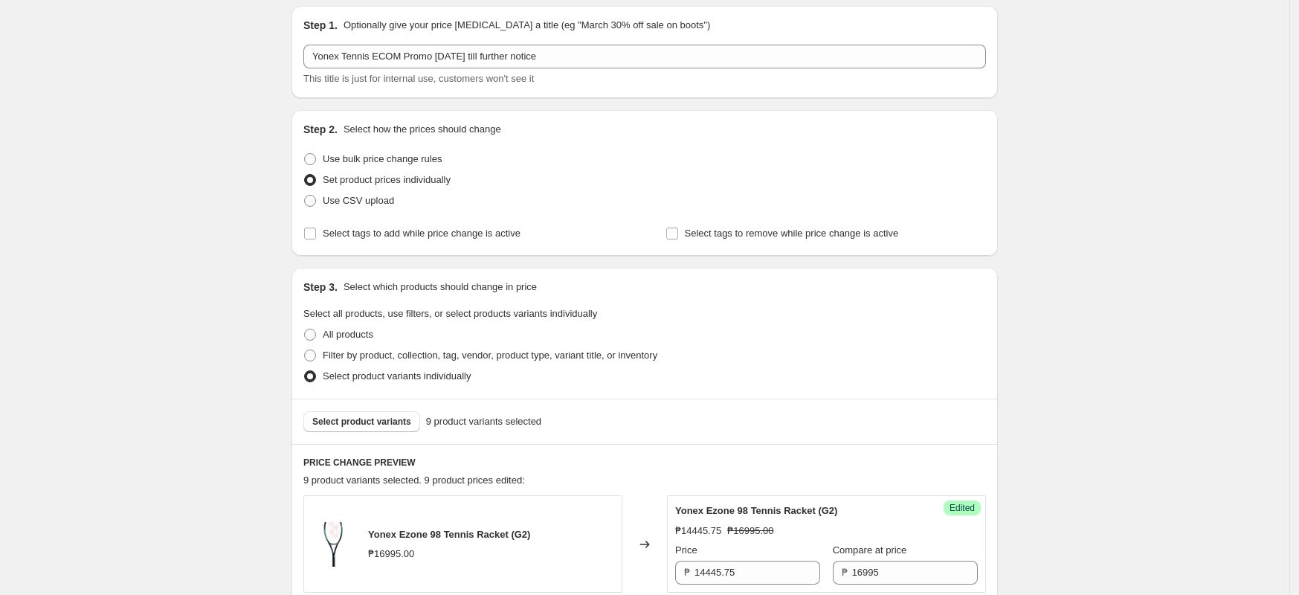
click at [372, 434] on div "Select product variants 9 product variants selected" at bounding box center [644, 421] width 706 height 45
click at [372, 416] on span "Select product variants" at bounding box center [361, 422] width 99 height 12
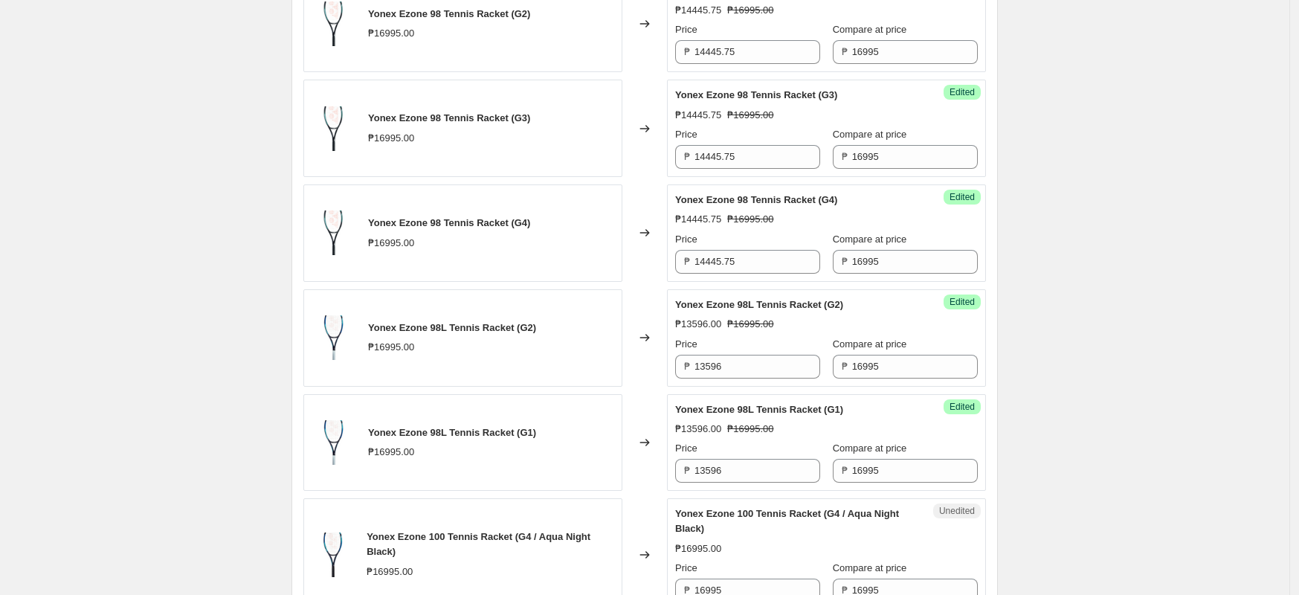
click at [1135, 361] on div "Create new price [MEDICAL_DATA]. This page is ready Create new price [MEDICAL_D…" at bounding box center [644, 426] width 1289 height 1994
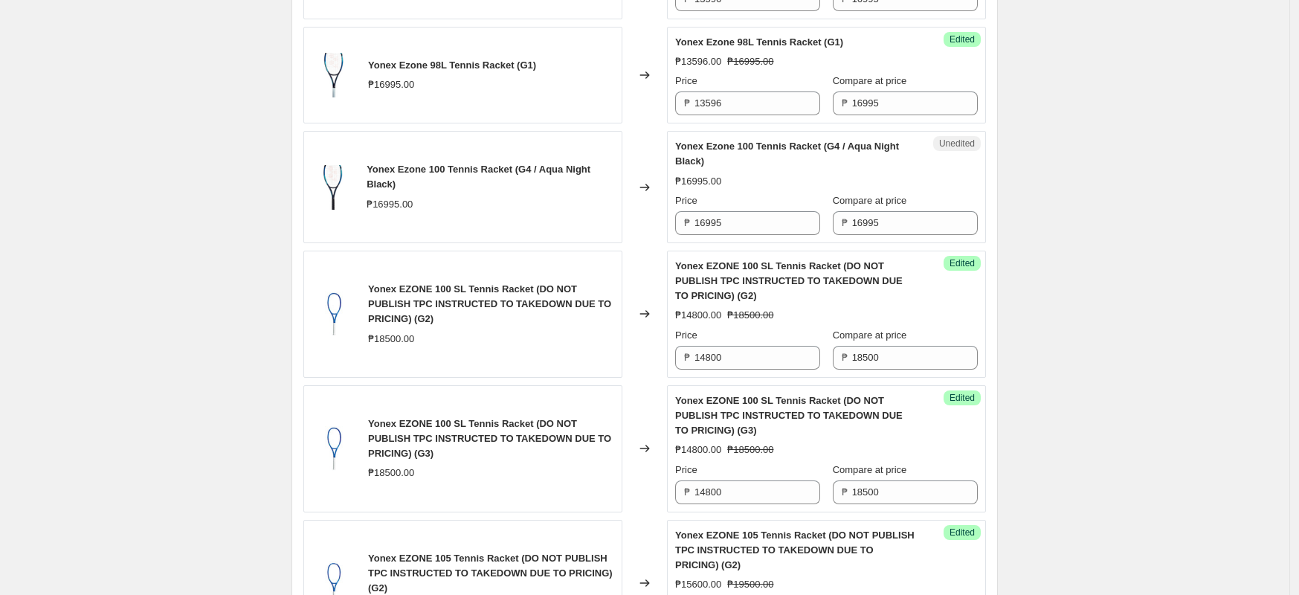
scroll to position [943, 0]
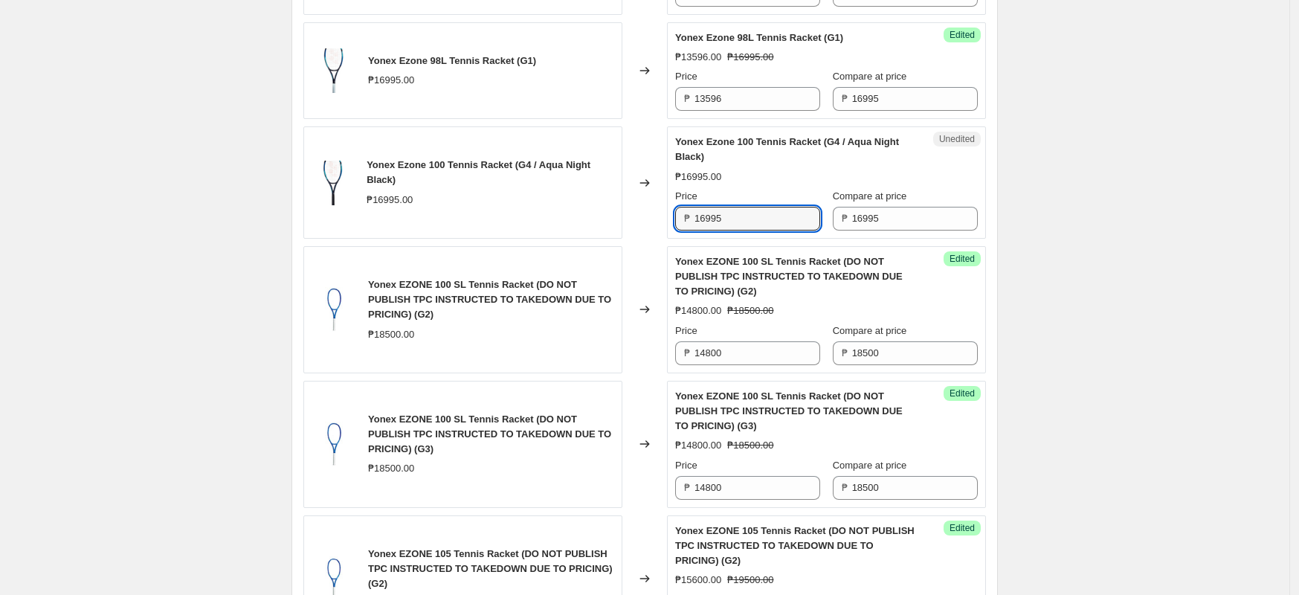
drag, startPoint x: 758, startPoint y: 218, endPoint x: 265, endPoint y: 226, distance: 493.1
click at [294, 223] on div "Step 1. Optionally give your price [MEDICAL_DATA] a title (eg "March 30% off sa…" at bounding box center [639, 31] width 718 height 1859
type input "13596"
click at [1216, 249] on div "Create new price [MEDICAL_DATA]. This page is ready Create new price [MEDICAL_D…" at bounding box center [644, 54] width 1289 height 1994
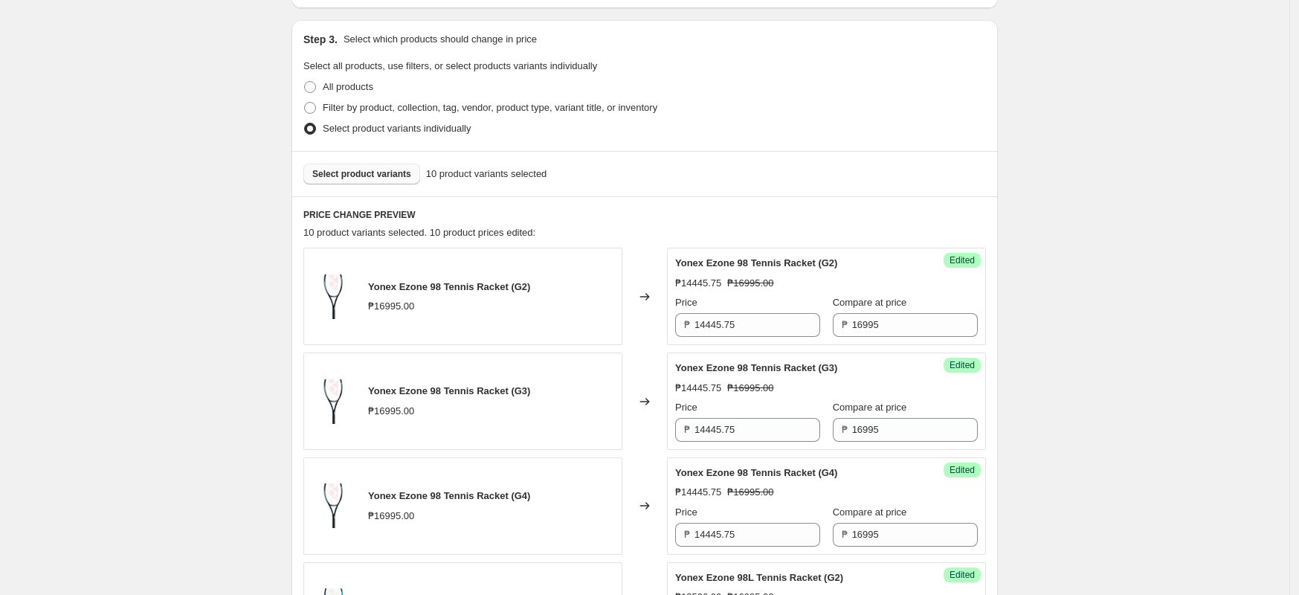
scroll to position [292, 0]
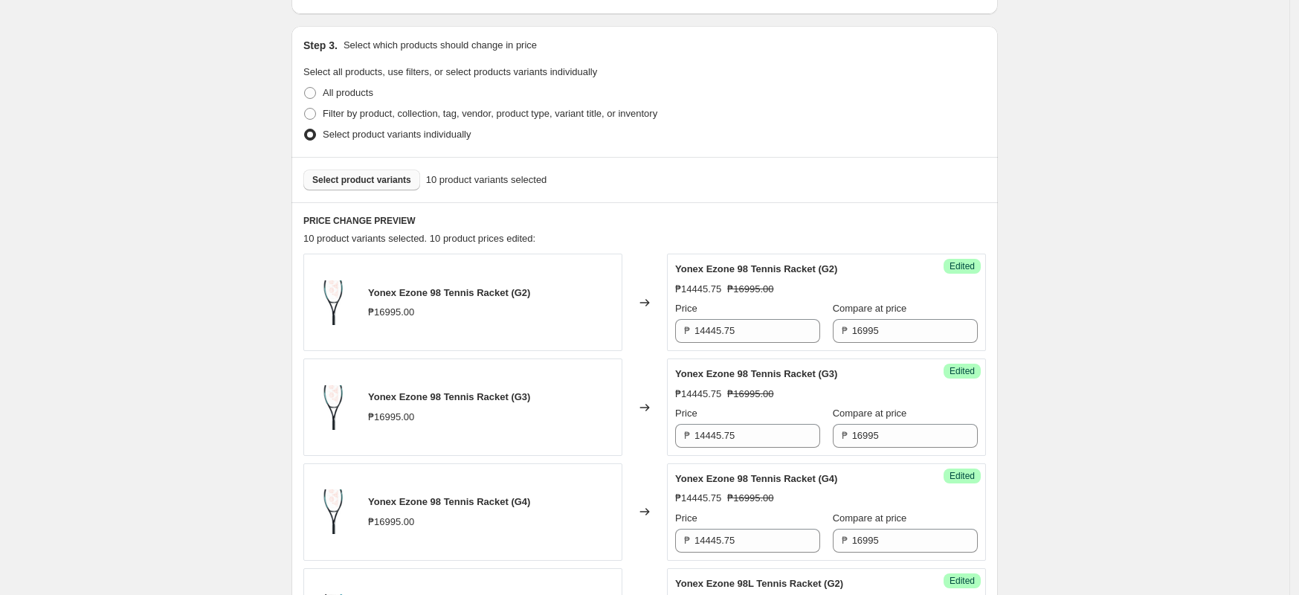
click at [387, 179] on span "Select product variants" at bounding box center [361, 180] width 99 height 12
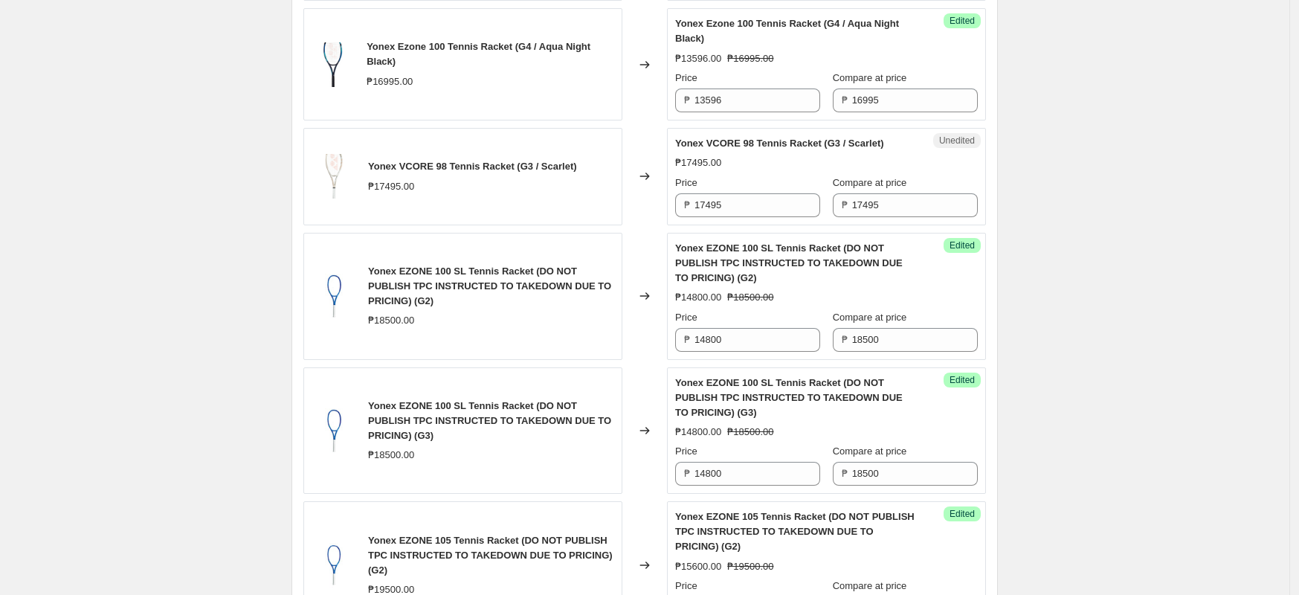
scroll to position [1036, 0]
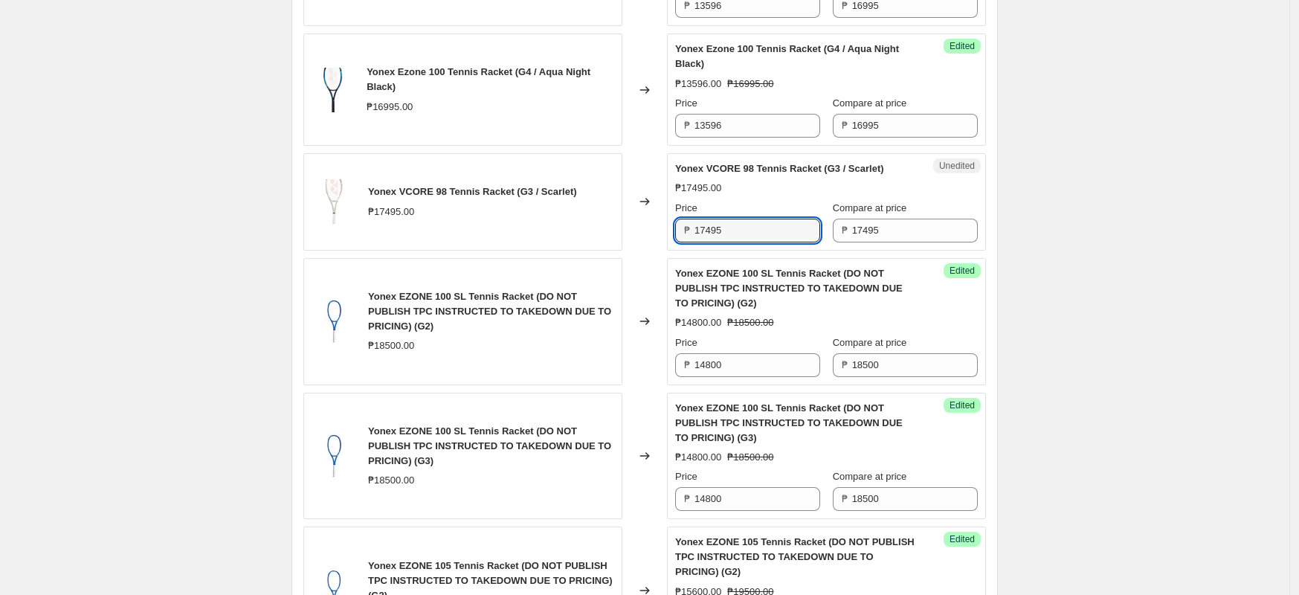
drag, startPoint x: 753, startPoint y: 234, endPoint x: 584, endPoint y: 234, distance: 168.8
click at [584, 234] on div "Yonex VCORE 98 Tennis Racket (G3 / Scarlet) ₱17495.00 Changed to Unedited Yonex…" at bounding box center [644, 201] width 683 height 97
type input "13996"
click at [1119, 175] on div "Create new price [MEDICAL_DATA]. This page is ready Create new price [MEDICAL_D…" at bounding box center [644, 13] width 1289 height 2099
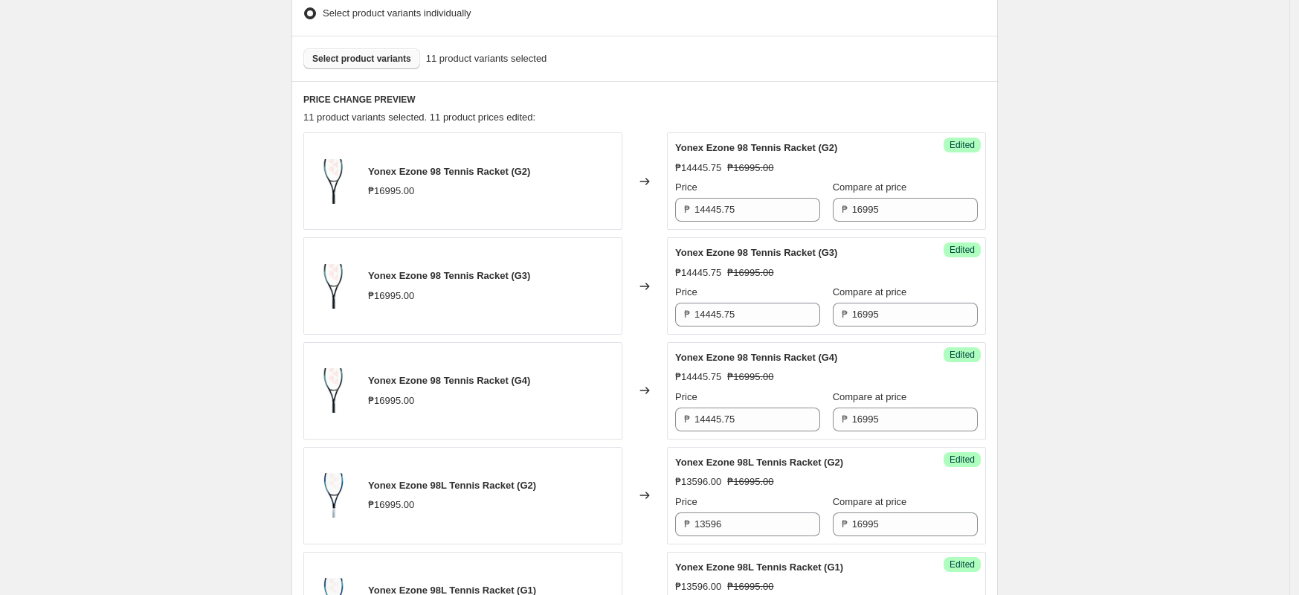
scroll to position [292, 0]
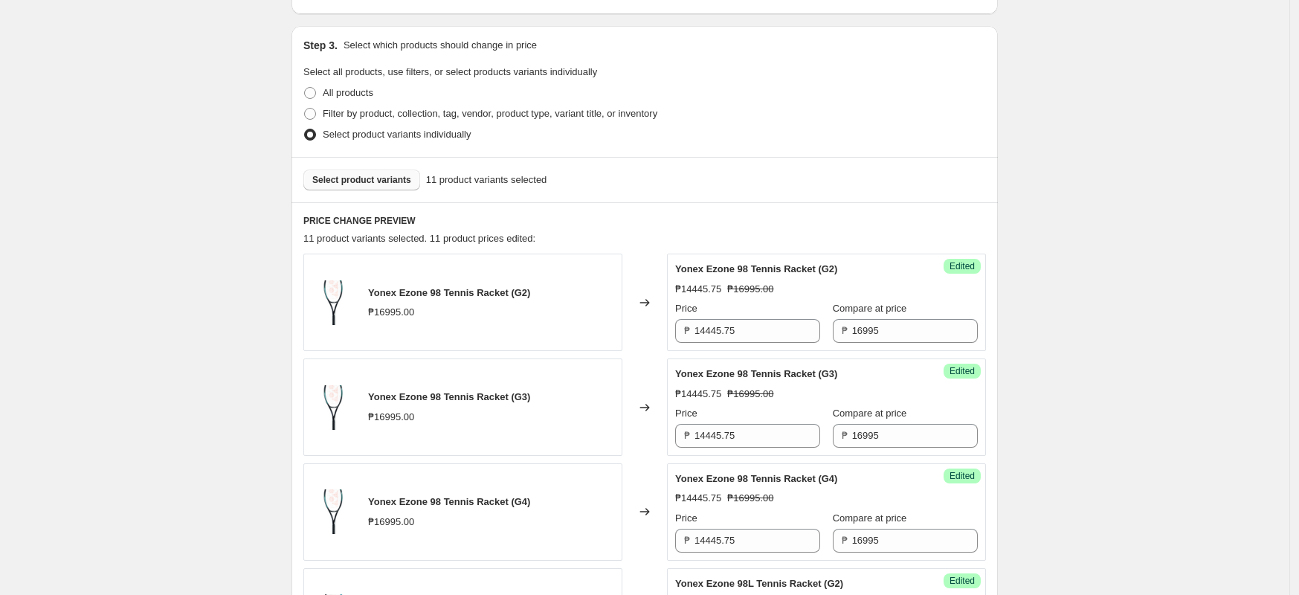
click at [390, 179] on span "Select product variants" at bounding box center [361, 180] width 99 height 12
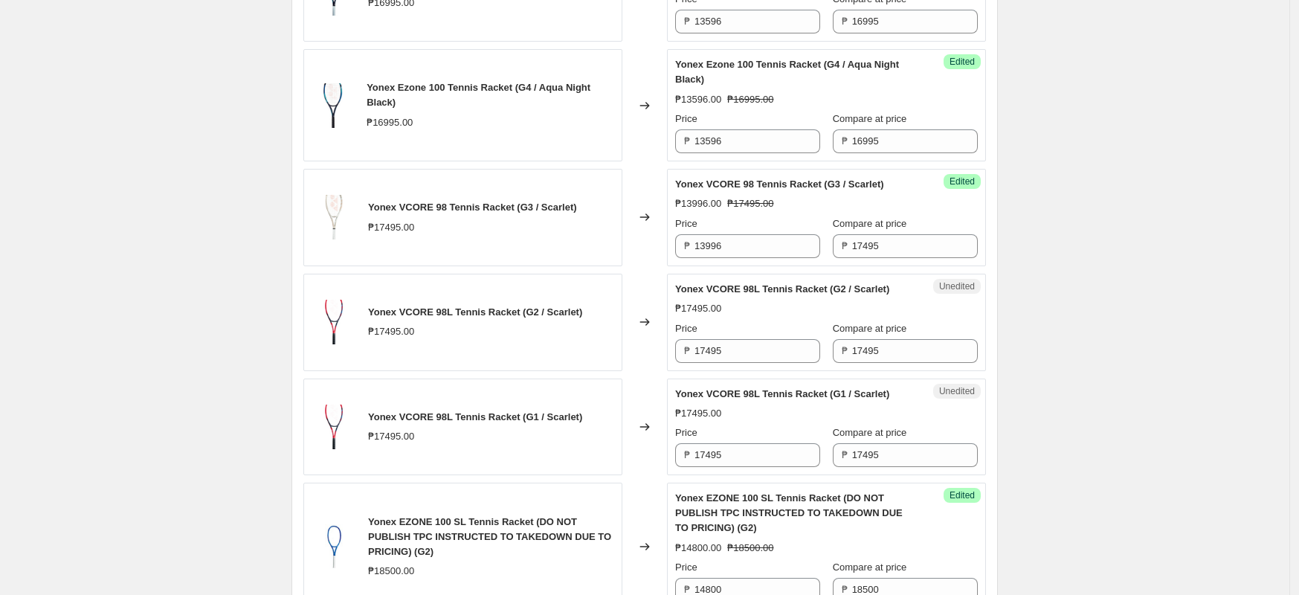
scroll to position [1036, 0]
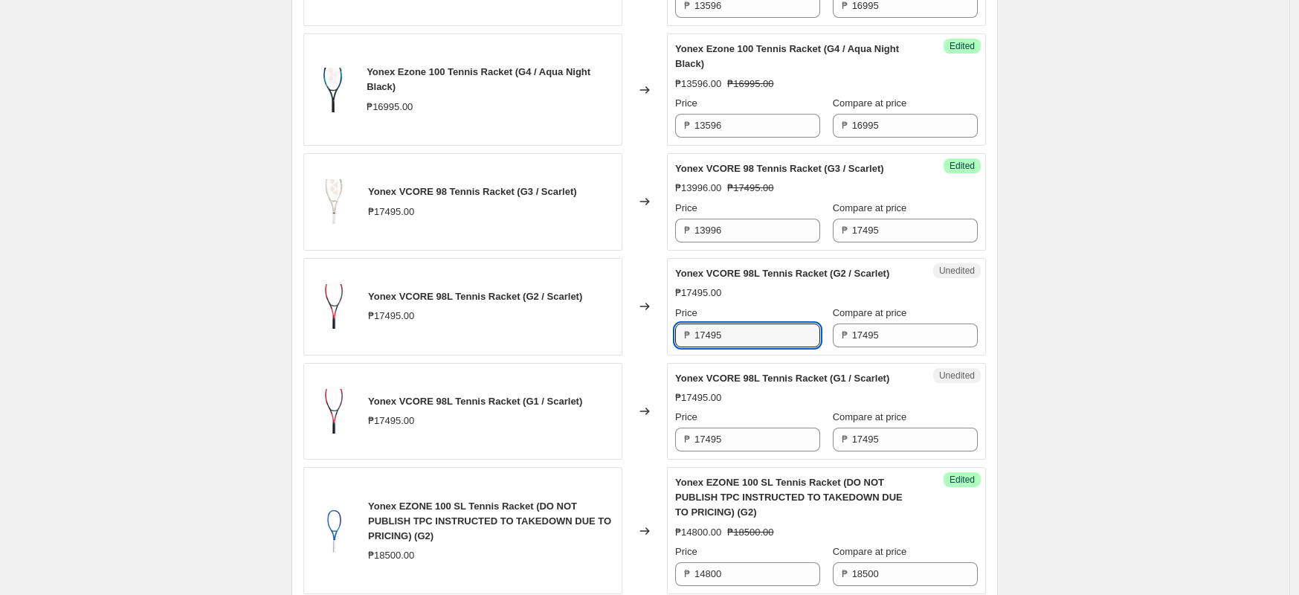
drag, startPoint x: 755, startPoint y: 347, endPoint x: 422, endPoint y: 335, distance: 333.3
click at [498, 335] on div "Yonex VCORE 98L Tennis Racket (G2 / Scarlet) ₱17495.00 Changed to Unedited Yone…" at bounding box center [644, 306] width 683 height 97
type input "13996"
click at [1015, 272] on div "Create new price [MEDICAL_DATA]. This page is ready Create new price [MEDICAL_D…" at bounding box center [645, 118] width 742 height 2309
click at [674, 345] on div "Success Edited Yonex VCORE 98L Tennis Racket (G2 / Scarlet) ₱13996.00 ₱17495.00…" at bounding box center [826, 306] width 319 height 97
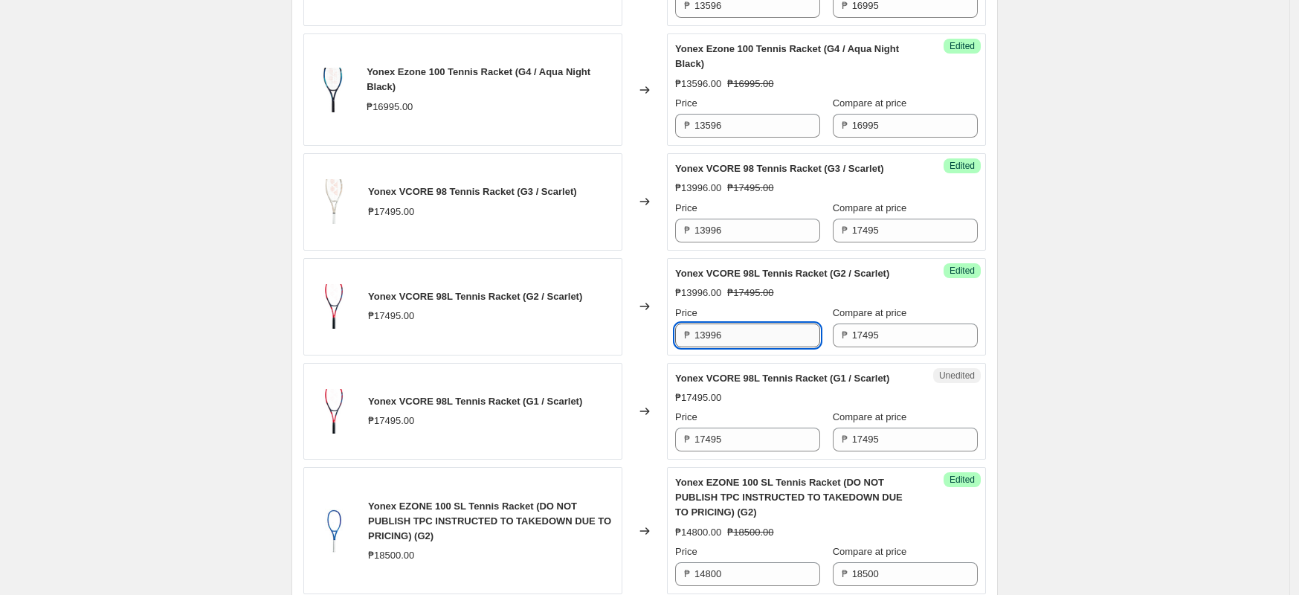
click at [738, 342] on input "13996" at bounding box center [758, 335] width 126 height 24
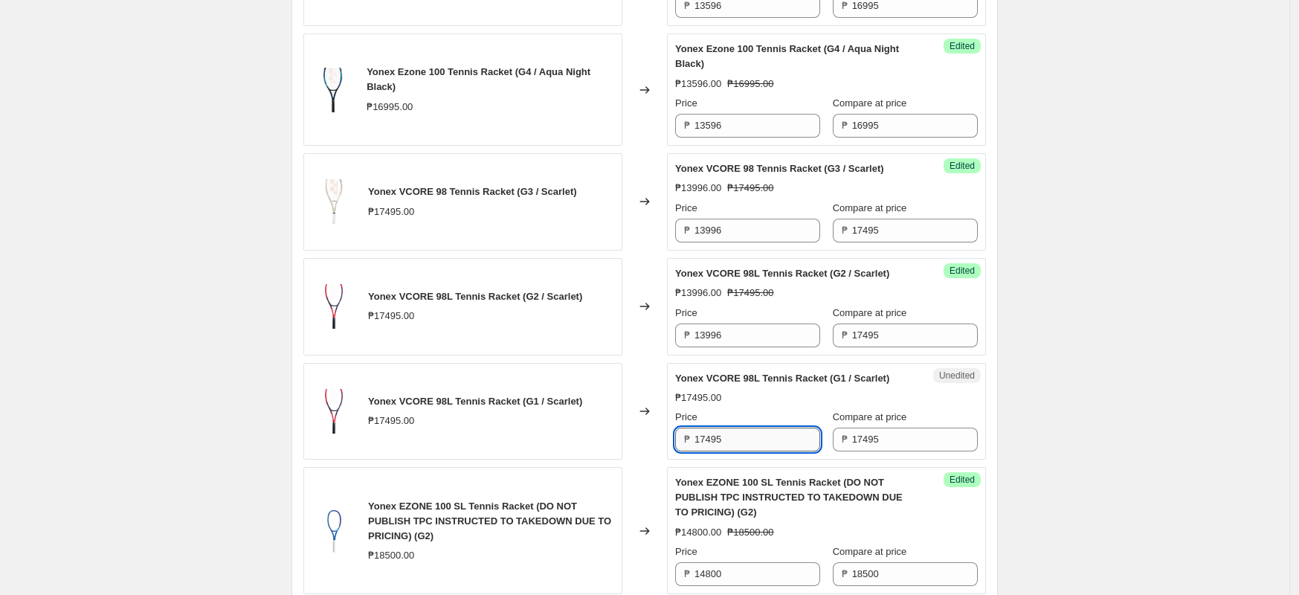
click at [715, 437] on input "17495" at bounding box center [758, 440] width 126 height 24
paste input "3996"
type input "13996"
click at [1158, 393] on div "Create new price [MEDICAL_DATA]. This page is ready Create new price [MEDICAL_D…" at bounding box center [644, 118] width 1289 height 2309
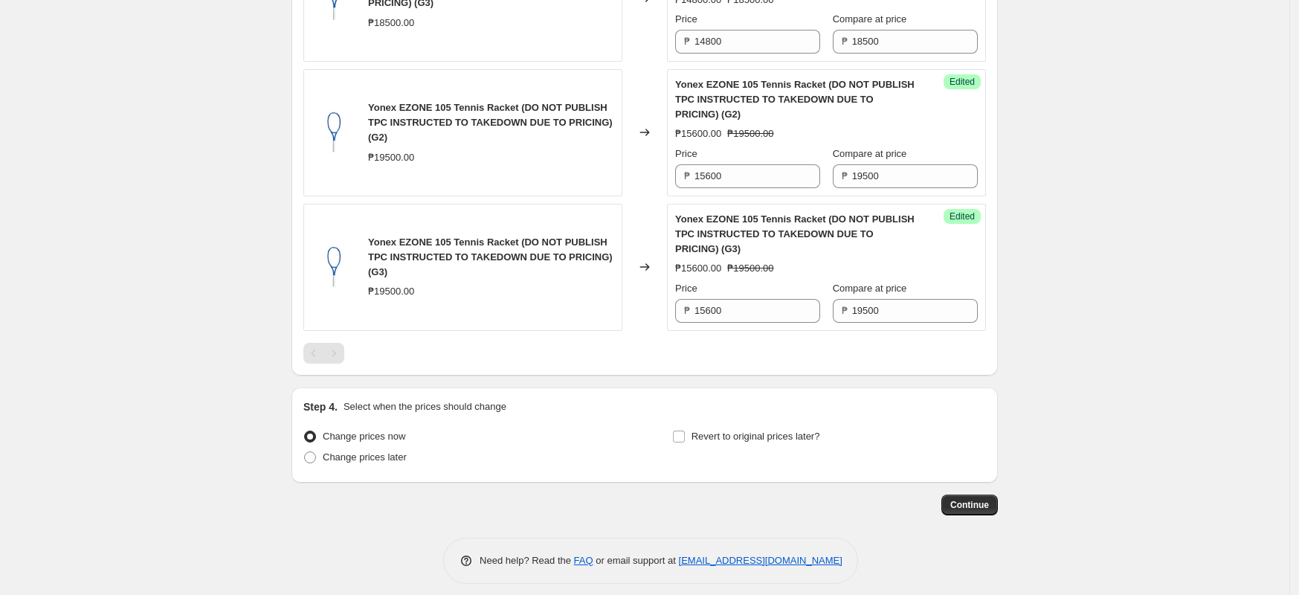
scroll to position [1718, 0]
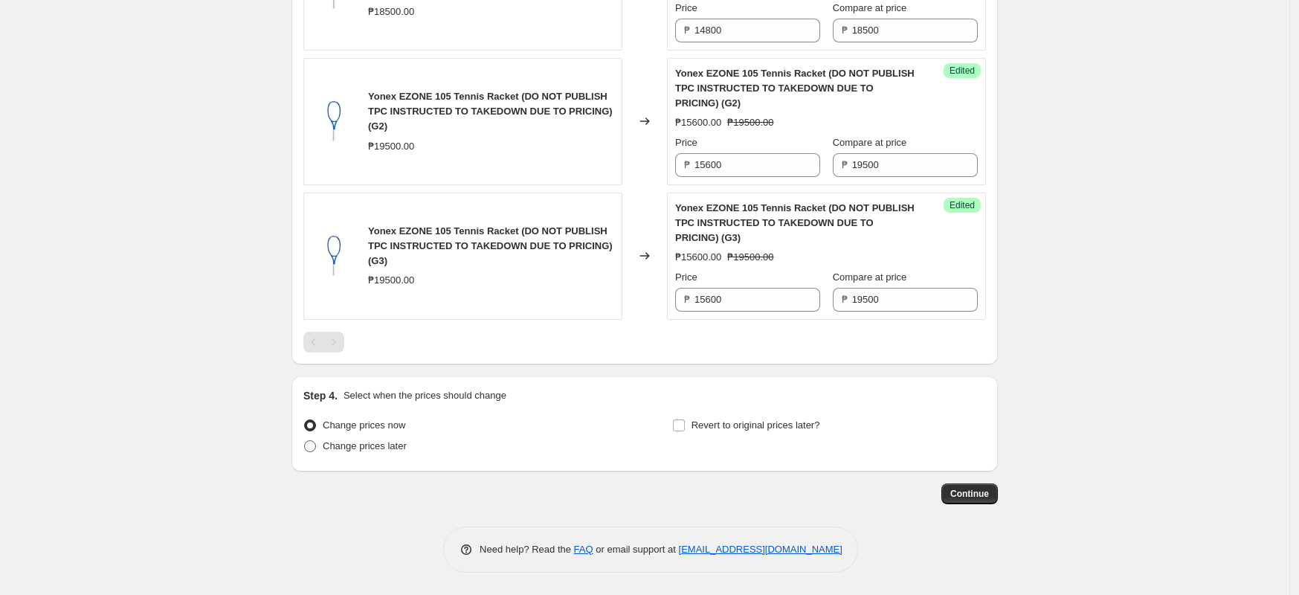
click at [327, 443] on span "Change prices later" at bounding box center [365, 445] width 84 height 11
click at [305, 441] on input "Change prices later" at bounding box center [304, 440] width 1 height 1
radio input "true"
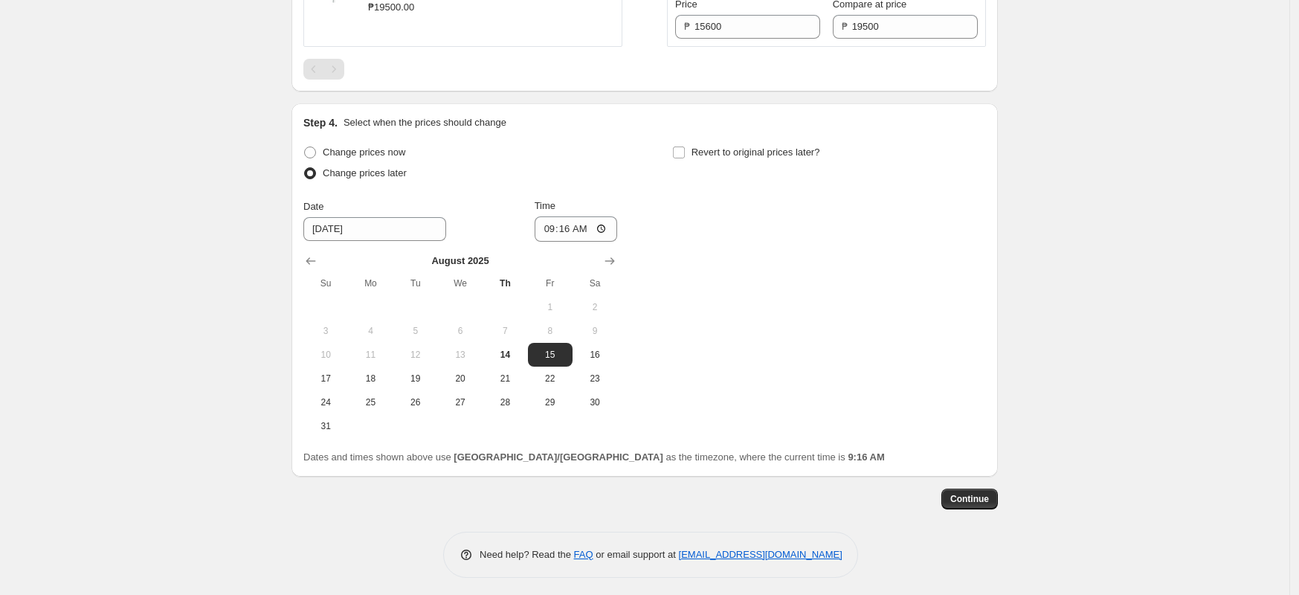
scroll to position [1997, 0]
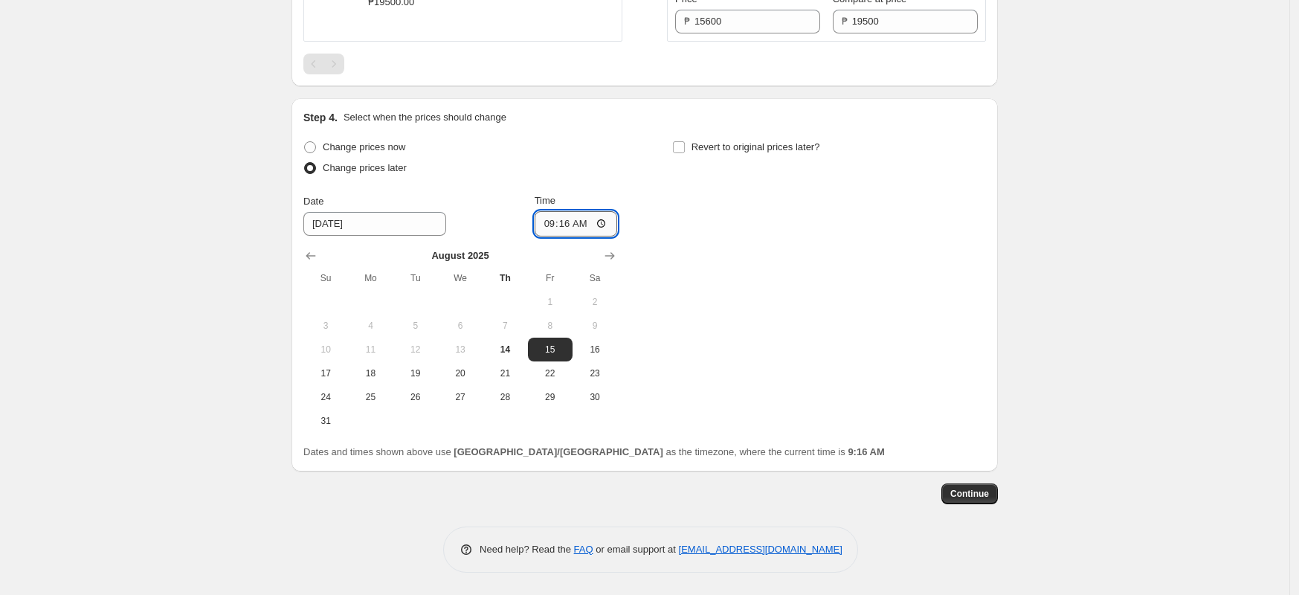
click at [554, 227] on input "09:16" at bounding box center [576, 223] width 83 height 25
type input "00:00"
drag, startPoint x: 1021, startPoint y: 219, endPoint x: 904, endPoint y: 447, distance: 256.4
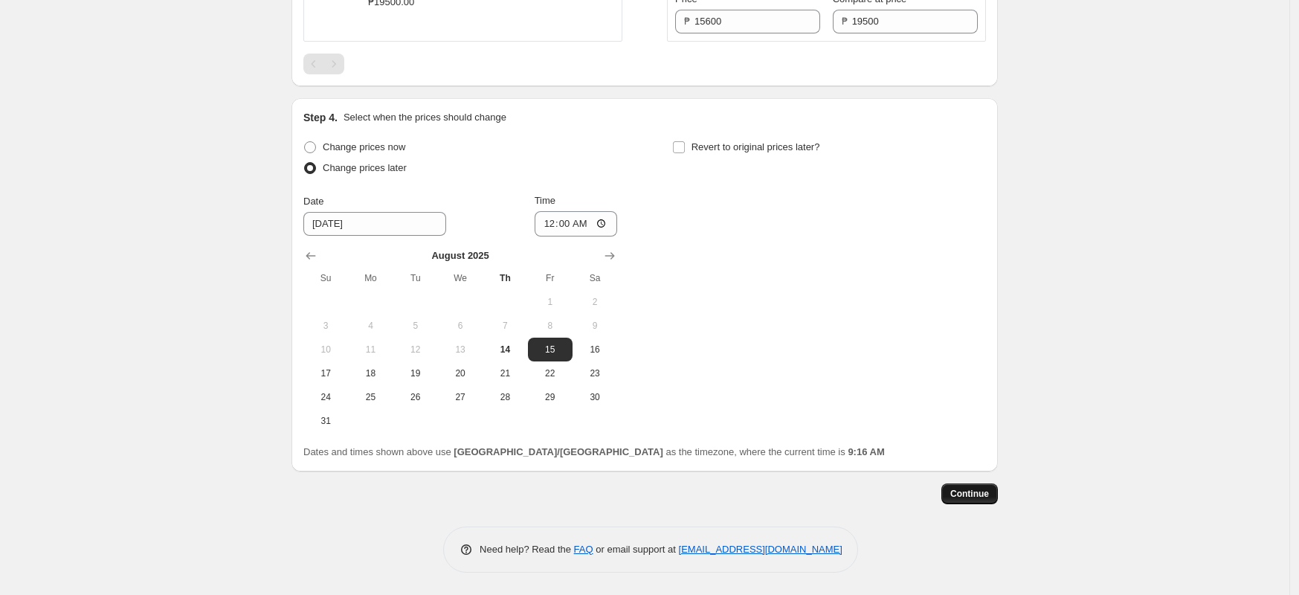
click at [965, 488] on span "Continue" at bounding box center [969, 494] width 39 height 12
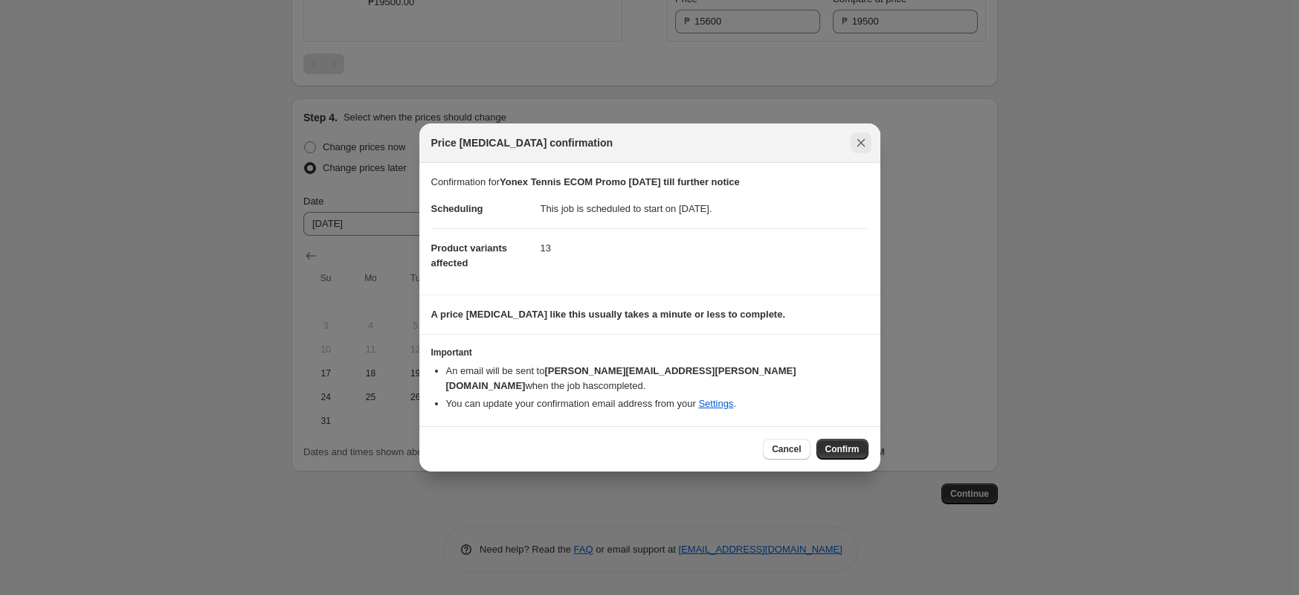
click at [856, 142] on button "Close" at bounding box center [861, 142] width 21 height 21
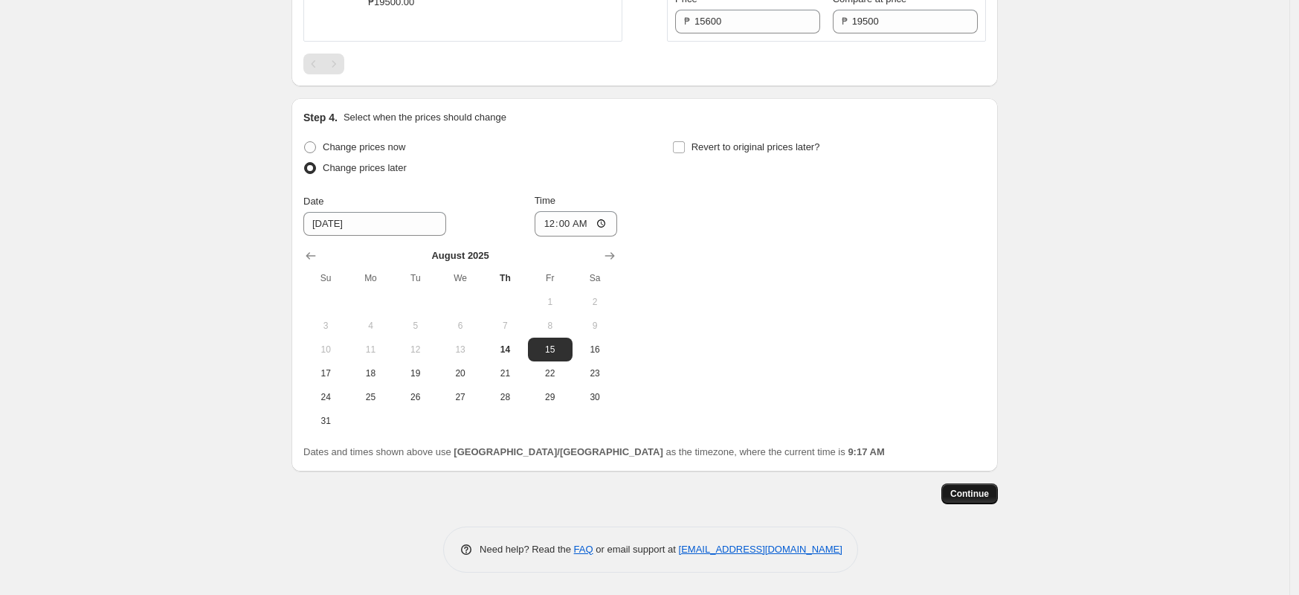
click at [971, 495] on span "Continue" at bounding box center [969, 494] width 39 height 12
click at [983, 492] on span "Continue" at bounding box center [969, 494] width 39 height 12
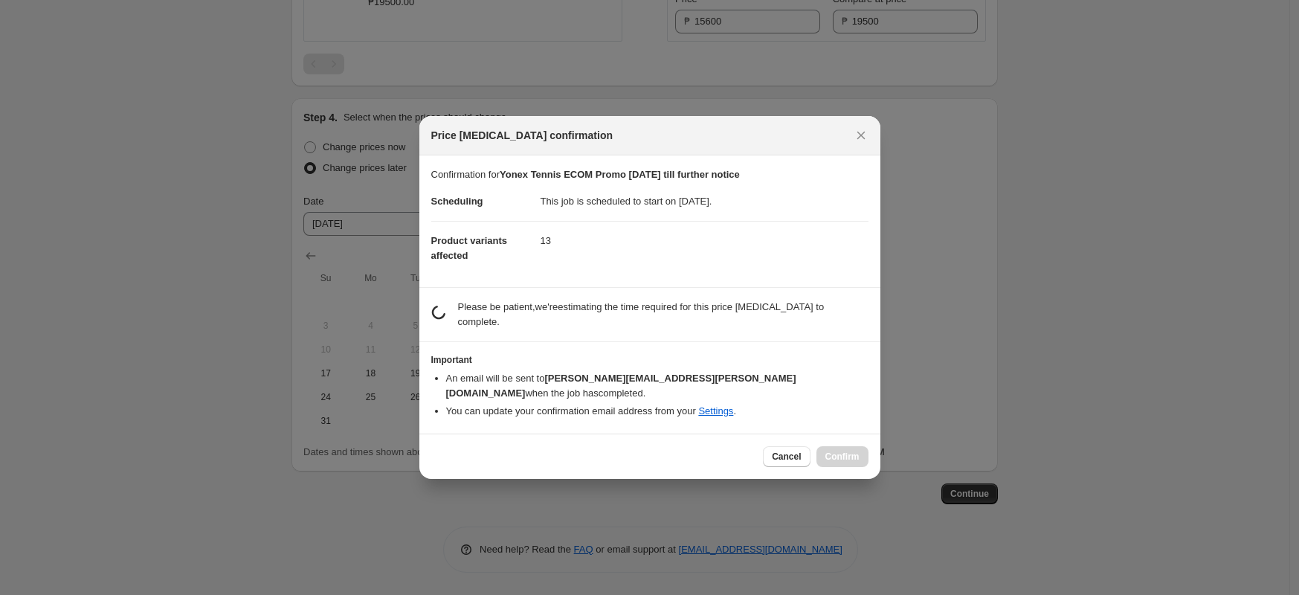
scroll to position [0, 0]
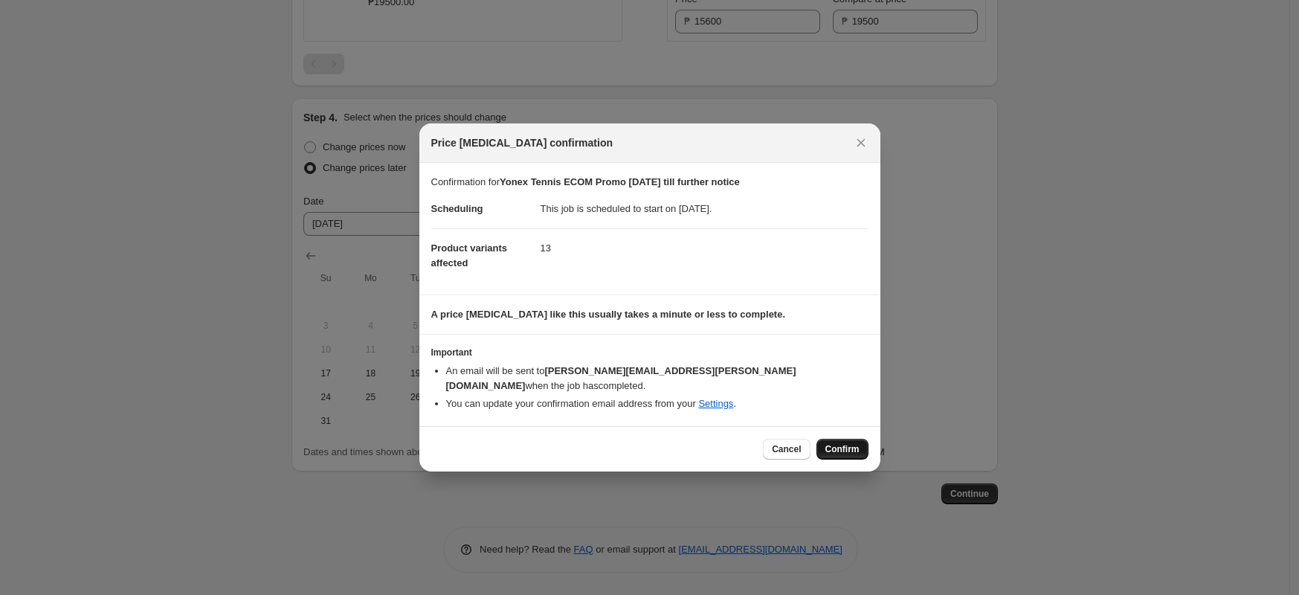
click at [855, 450] on button "Confirm" at bounding box center [842, 449] width 52 height 21
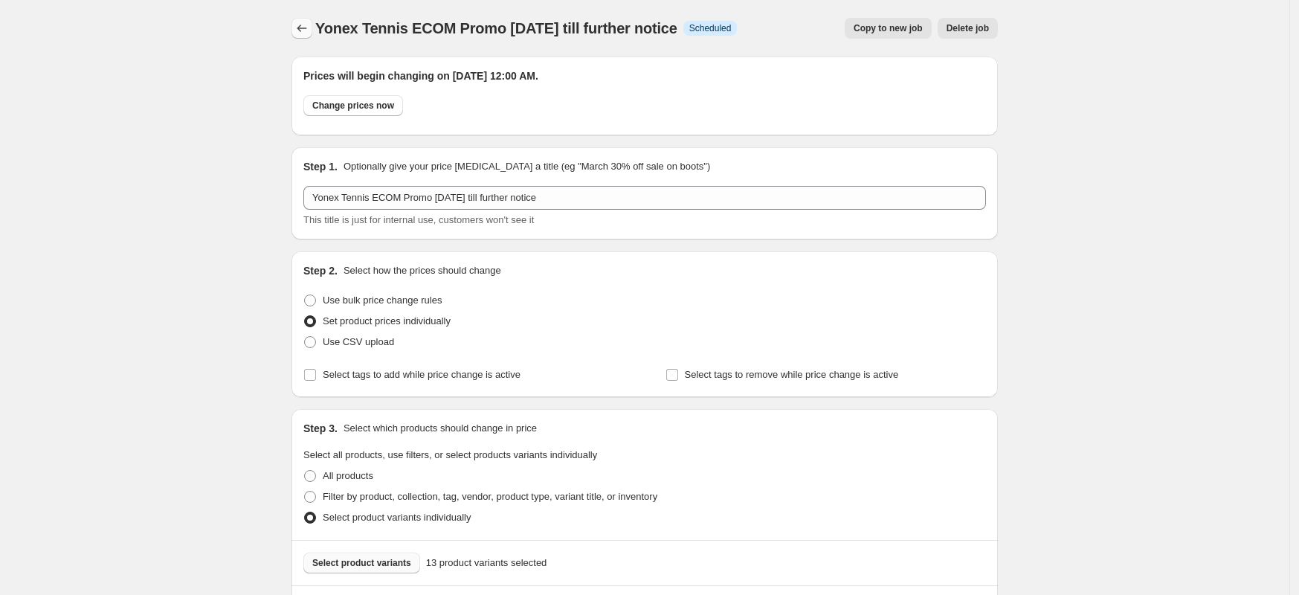
click at [302, 18] on button "Price change jobs" at bounding box center [301, 28] width 21 height 21
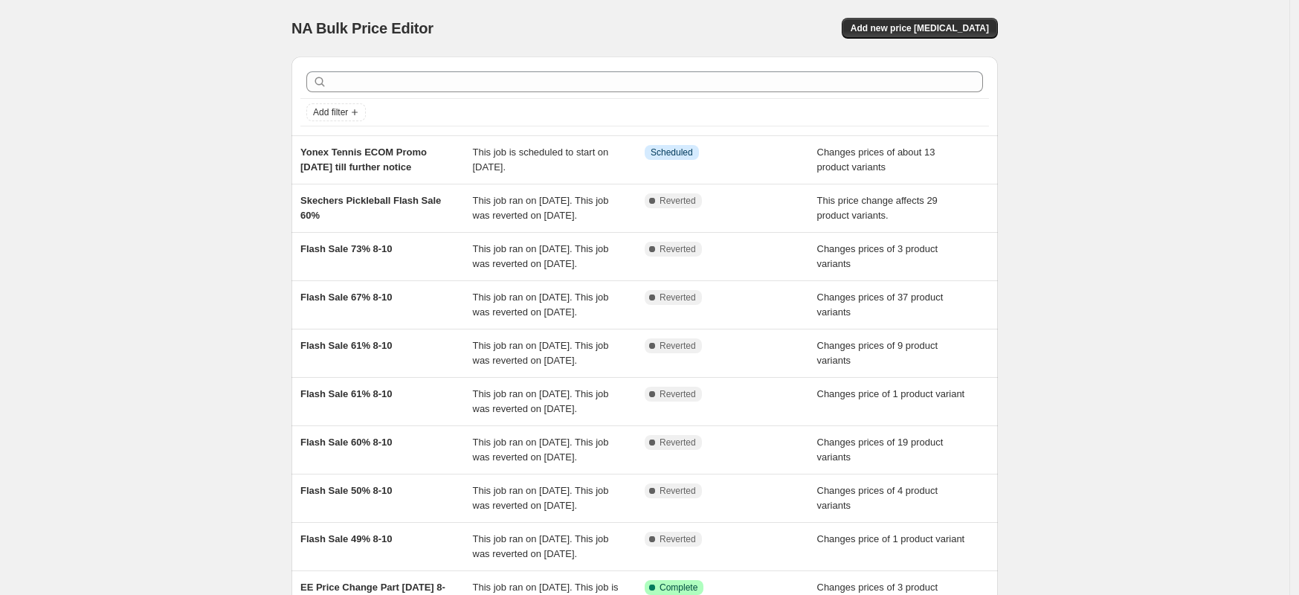
click at [199, 137] on div "NA Bulk Price Editor. This page is ready NA Bulk Price Editor Add new price [ME…" at bounding box center [644, 383] width 1289 height 766
click at [216, 135] on div "NA Bulk Price Editor. This page is ready NA Bulk Price Editor Add new price [ME…" at bounding box center [644, 383] width 1289 height 766
click at [1210, 225] on div "NA Bulk Price Editor. This page is ready NA Bulk Price Editor Add new price [ME…" at bounding box center [644, 383] width 1289 height 766
click at [180, 145] on div "NA Bulk Price Editor. This page is ready NA Bulk Price Editor Add new price [ME…" at bounding box center [644, 383] width 1289 height 766
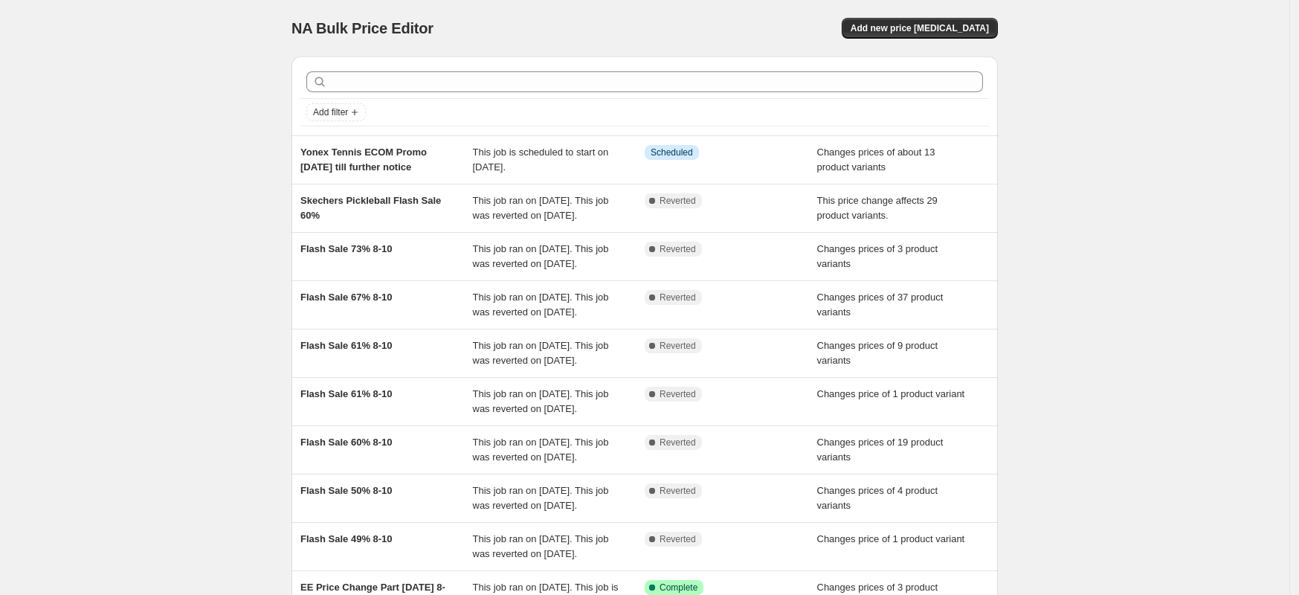
click at [1283, 225] on div "NA Bulk Price Editor. This page is ready NA Bulk Price Editor Add new price [ME…" at bounding box center [644, 383] width 1289 height 766
click at [130, 212] on div "NA Bulk Price Editor. This page is ready NA Bulk Price Editor Add new price [ME…" at bounding box center [644, 383] width 1289 height 766
click at [127, 213] on div "NA Bulk Price Editor. This page is ready NA Bulk Price Editor Add new price [ME…" at bounding box center [644, 383] width 1289 height 766
click at [142, 157] on div "NA Bulk Price Editor. This page is ready NA Bulk Price Editor Add new price [ME…" at bounding box center [644, 383] width 1289 height 766
click at [140, 147] on div "NA Bulk Price Editor. This page is ready NA Bulk Price Editor Add new price [ME…" at bounding box center [644, 383] width 1289 height 766
